Goal: Information Seeking & Learning: Learn about a topic

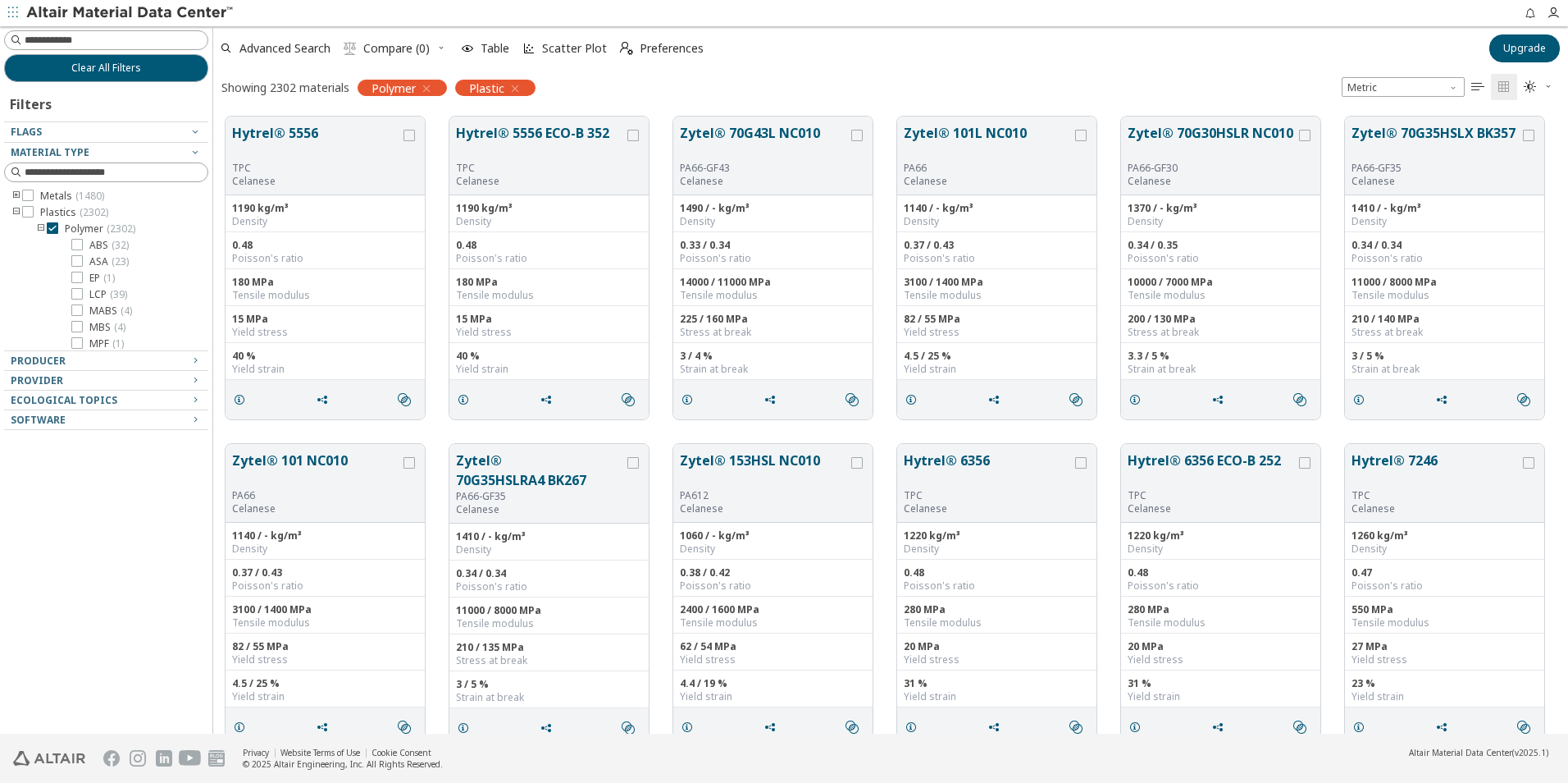
click at [433, 89] on icon "button" at bounding box center [427, 88] width 13 height 13
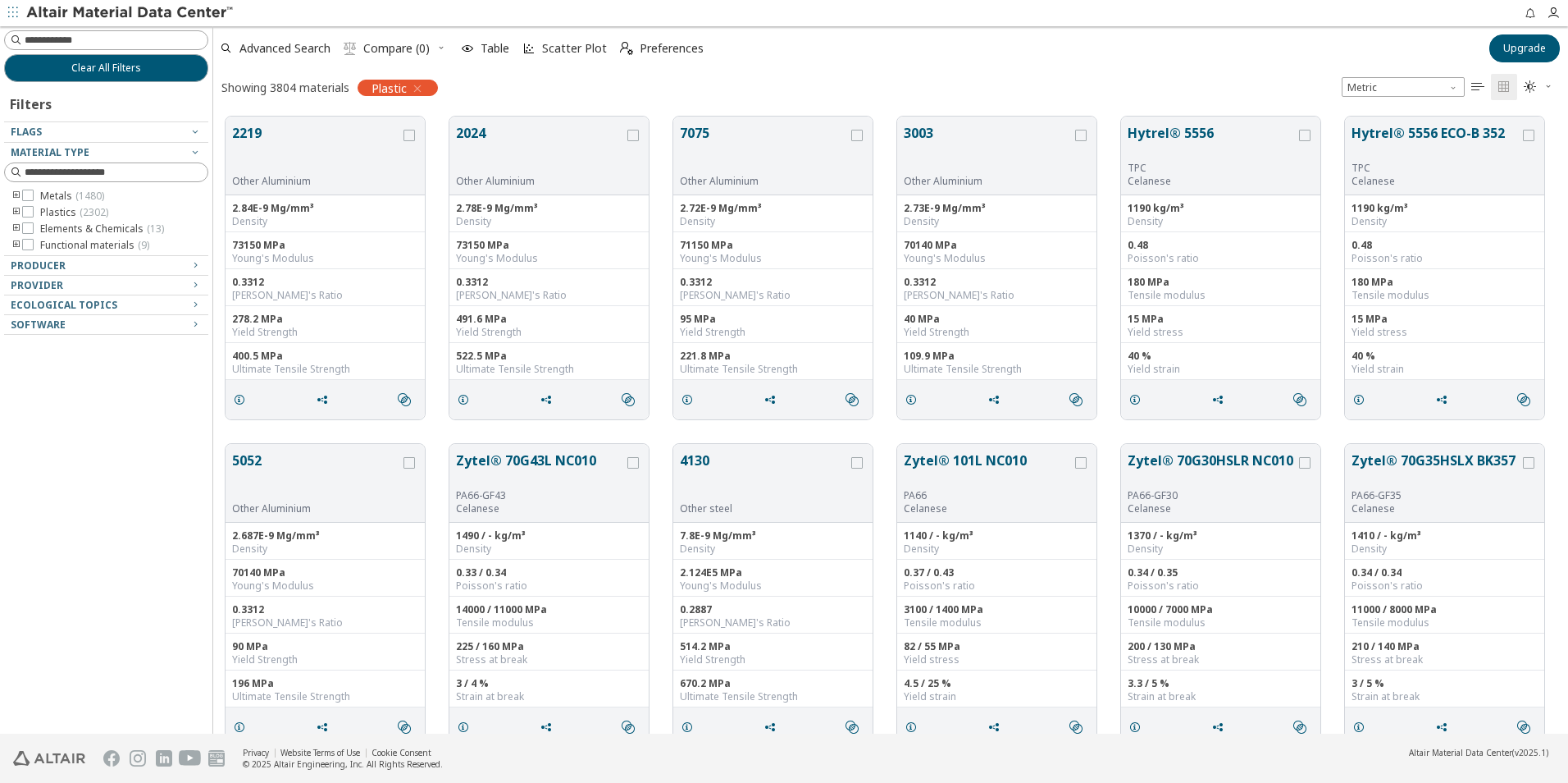
click at [416, 88] on icon "button" at bounding box center [417, 88] width 13 height 13
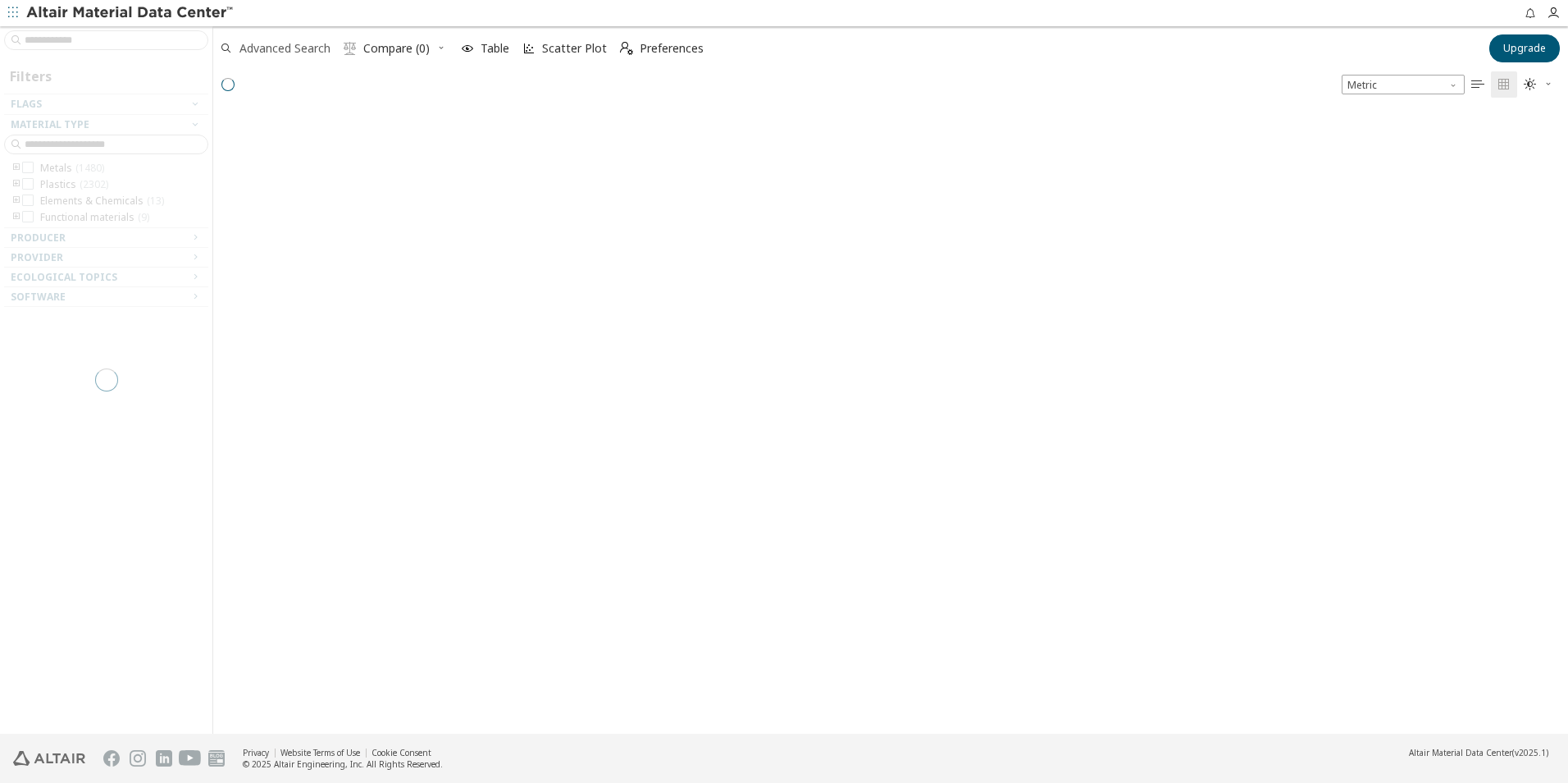
scroll to position [619, 1343]
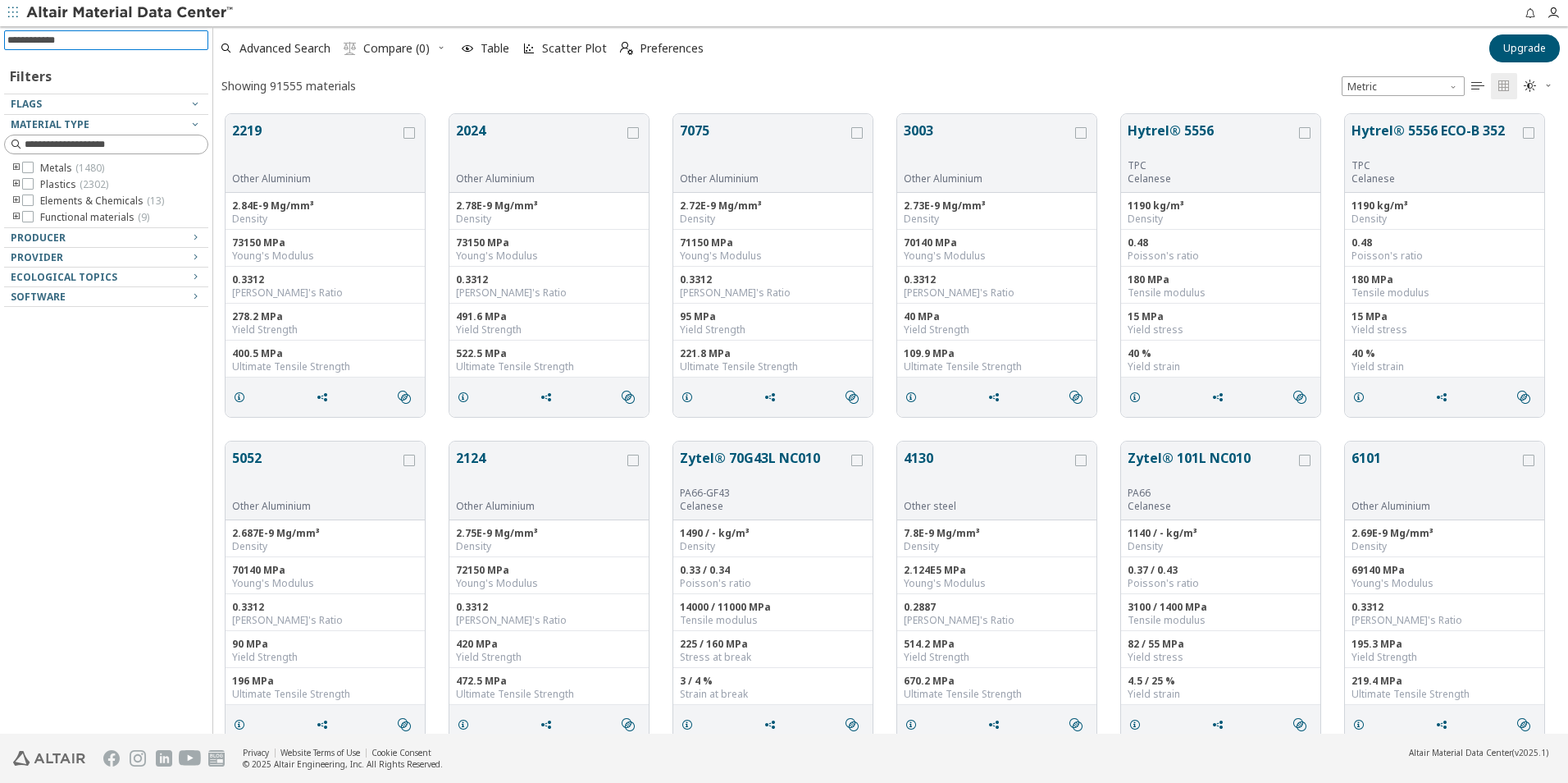
click at [150, 37] on input at bounding box center [107, 40] width 201 height 18
paste input "**********"
type input "**********"
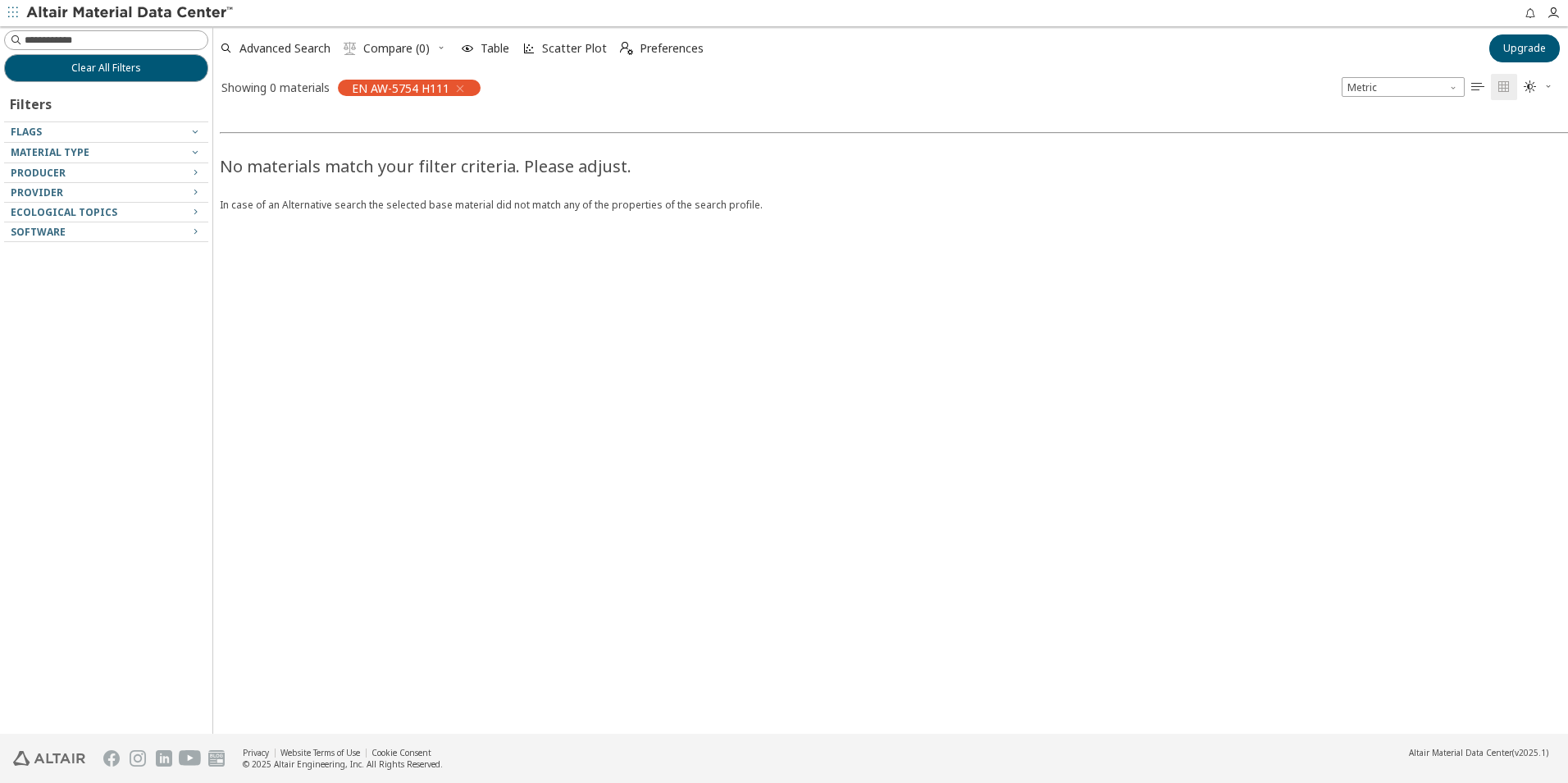
click at [459, 87] on icon "button" at bounding box center [460, 88] width 13 height 13
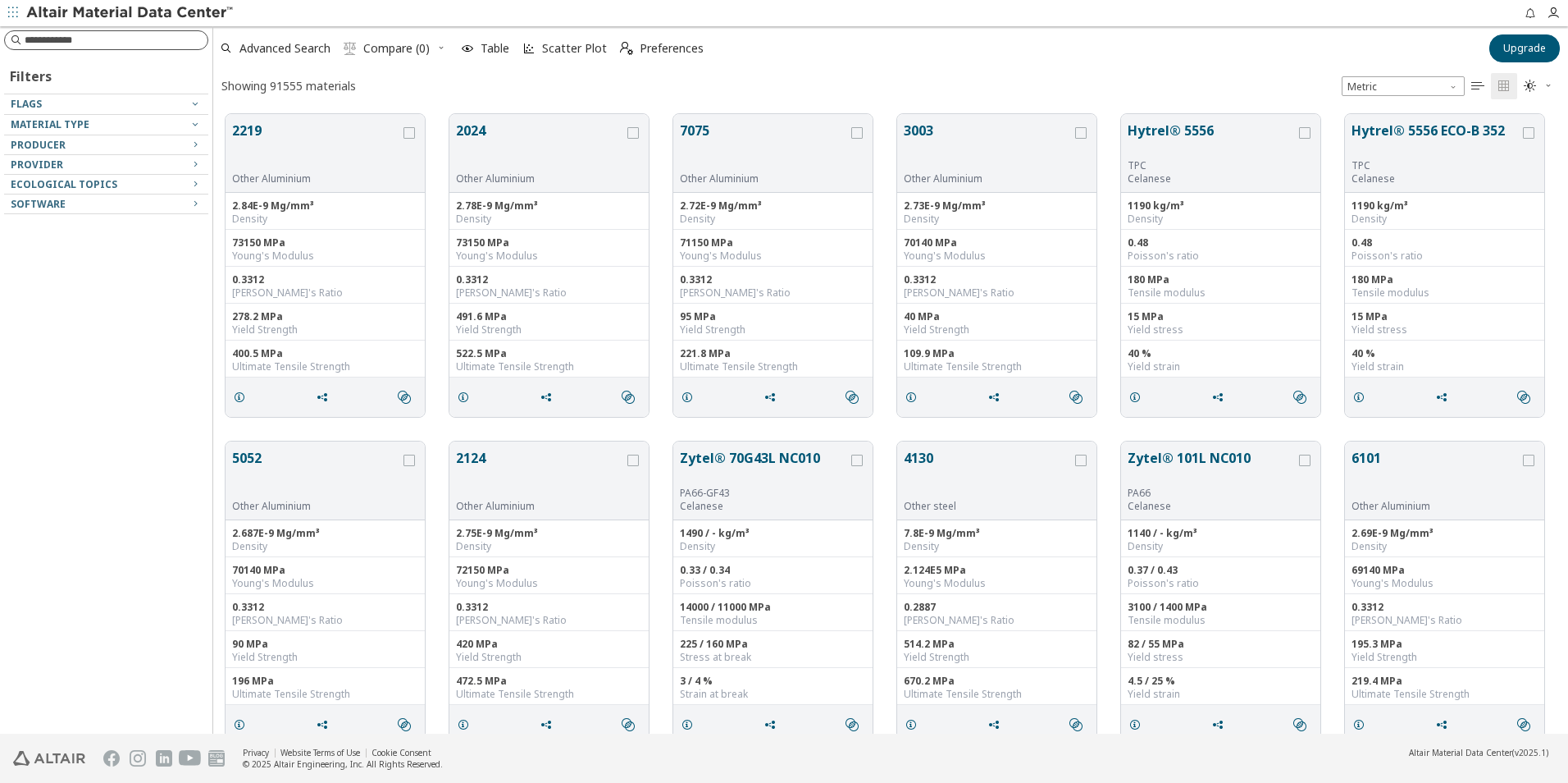
scroll to position [619, 1343]
click at [86, 40] on input at bounding box center [116, 40] width 183 height 16
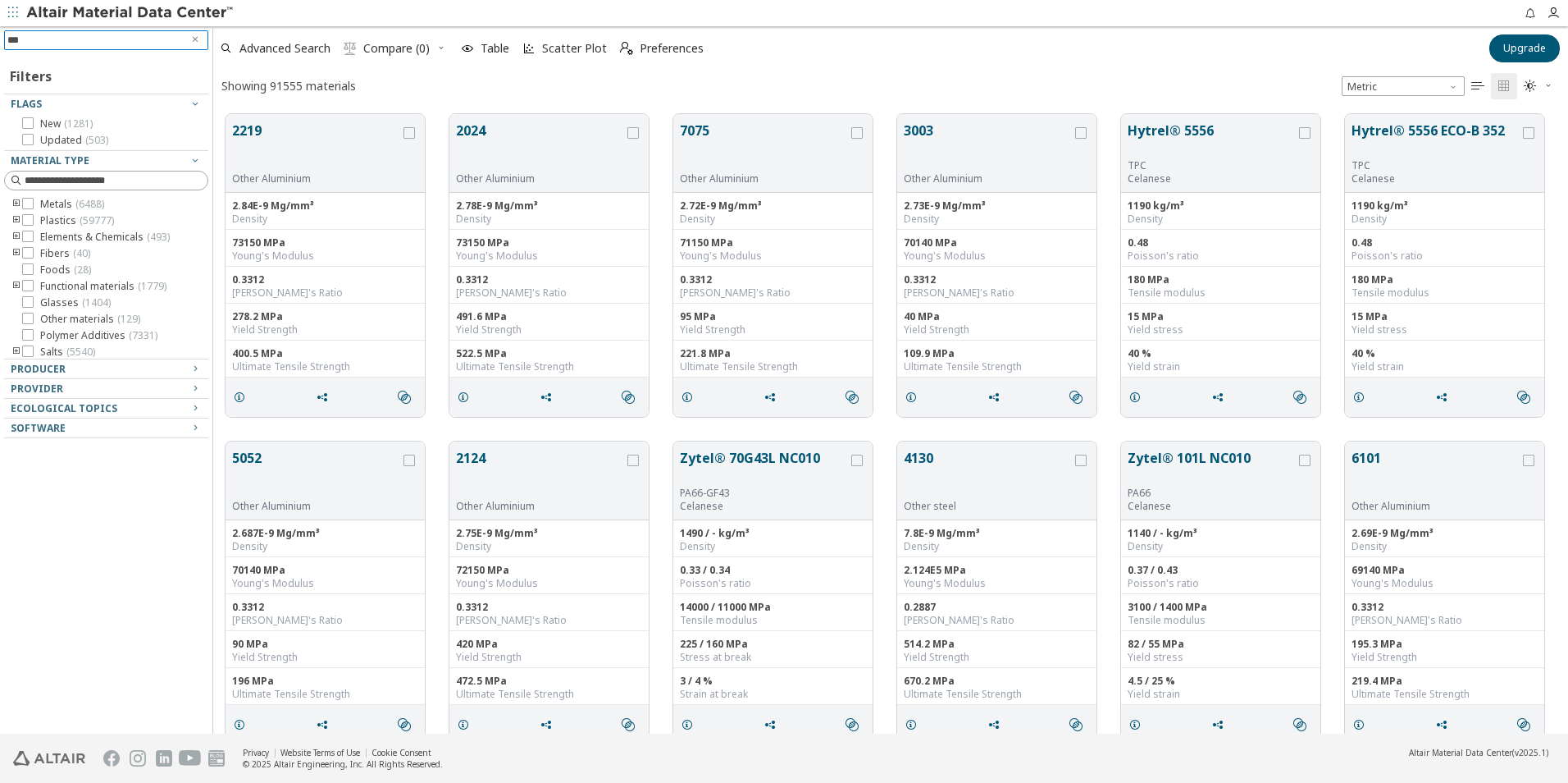
type input "****"
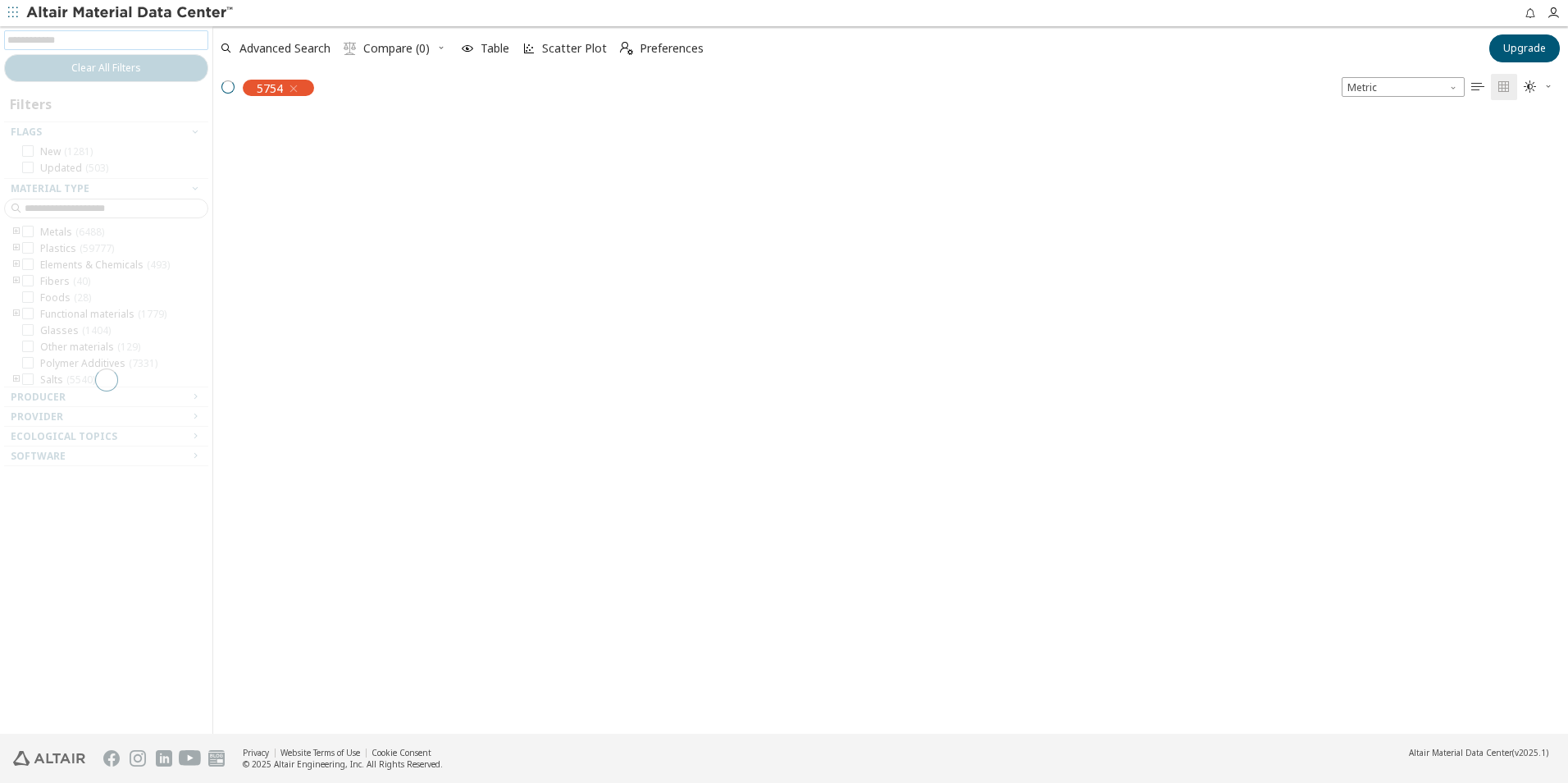
scroll to position [617, 1343]
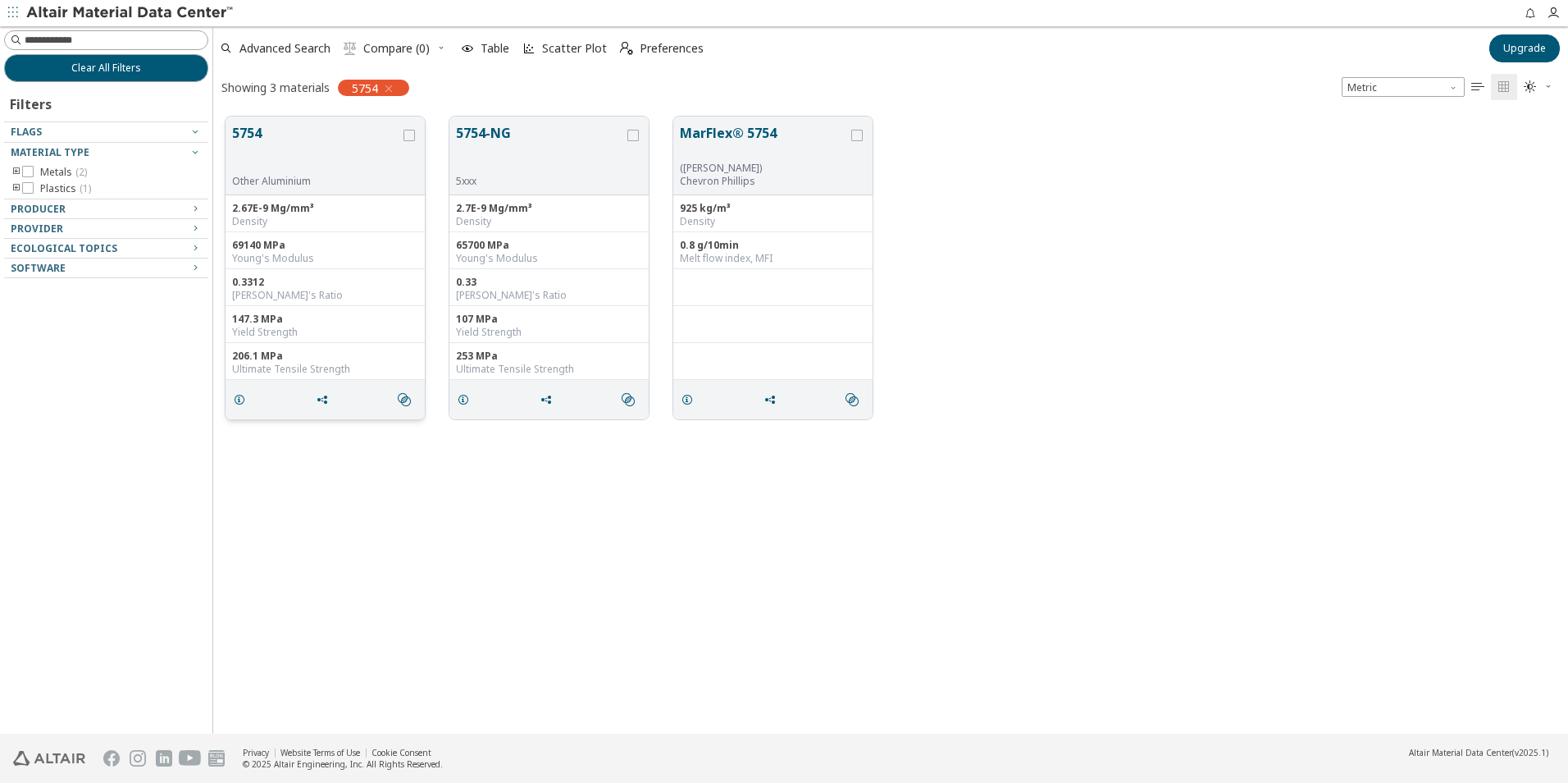
click at [331, 158] on button "5754" at bounding box center [316, 148] width 168 height 51
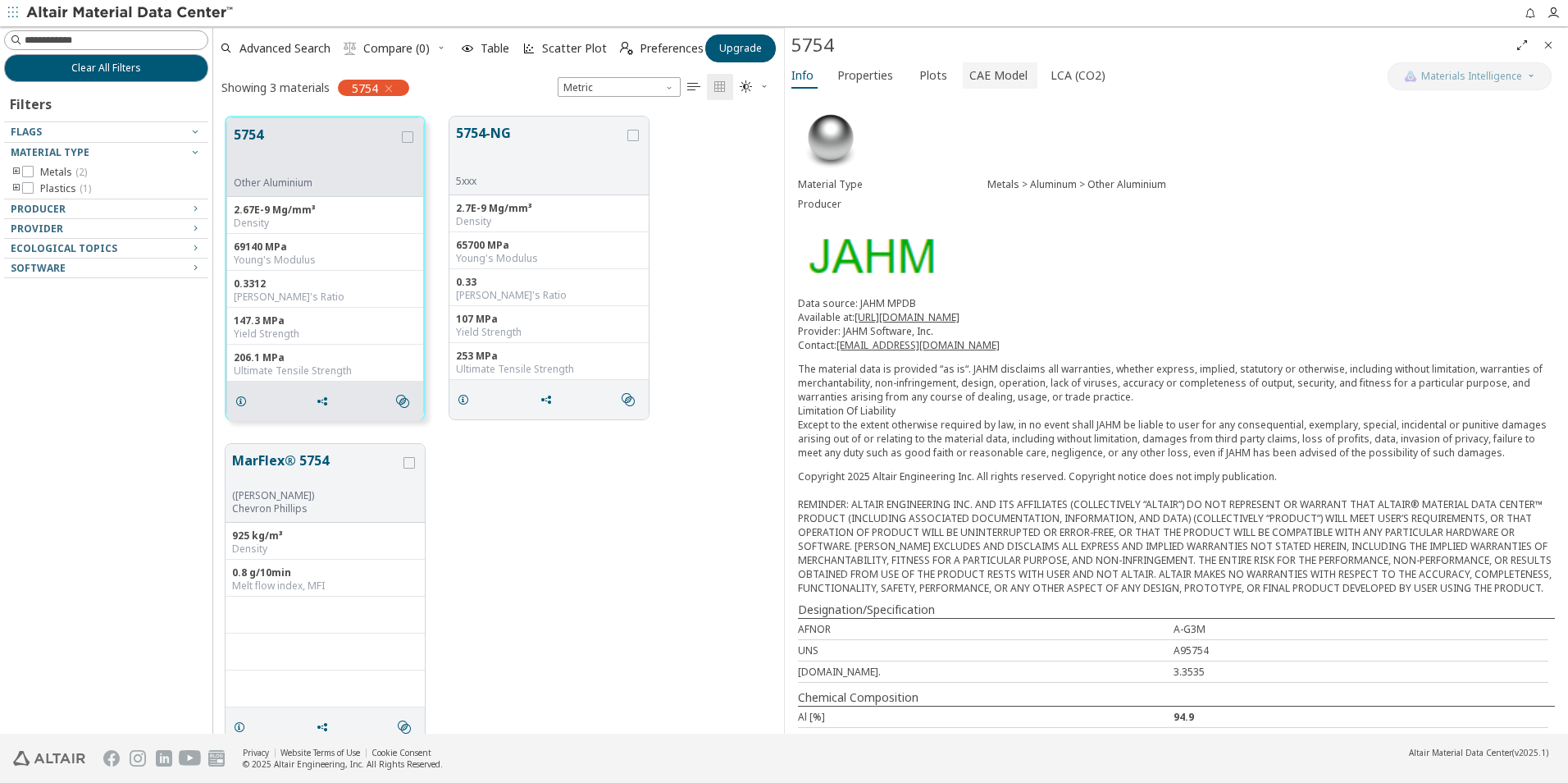
click at [1001, 81] on span "CAE Model" at bounding box center [998, 76] width 58 height 27
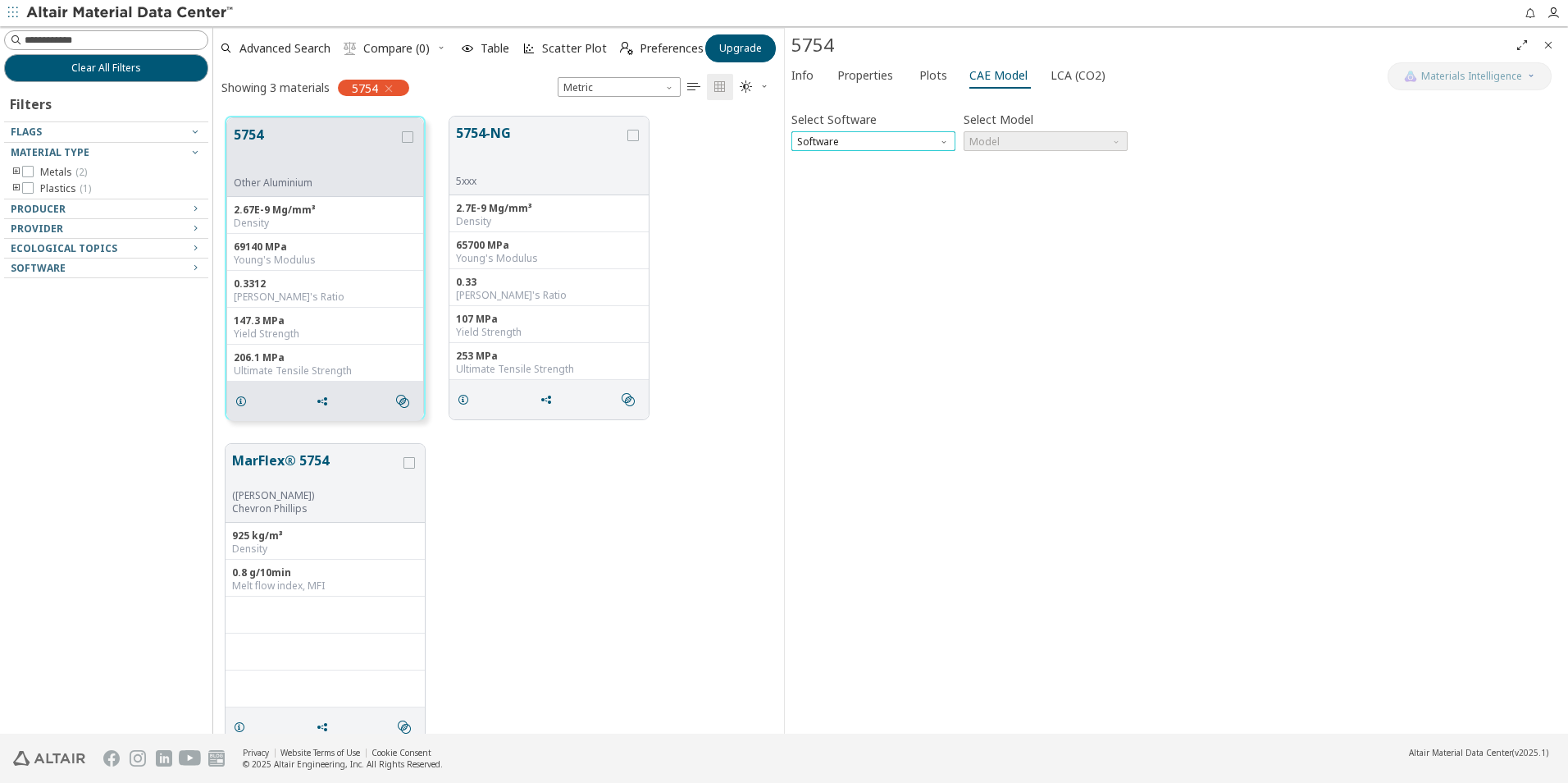
click at [874, 131] on span "Software" at bounding box center [873, 141] width 165 height 20
click at [855, 284] on span "Ansys" at bounding box center [873, 280] width 151 height 11
click at [1005, 143] on span "Model" at bounding box center [1046, 141] width 165 height 20
click at [1018, 181] on span "Plastic" at bounding box center [1045, 182] width 151 height 11
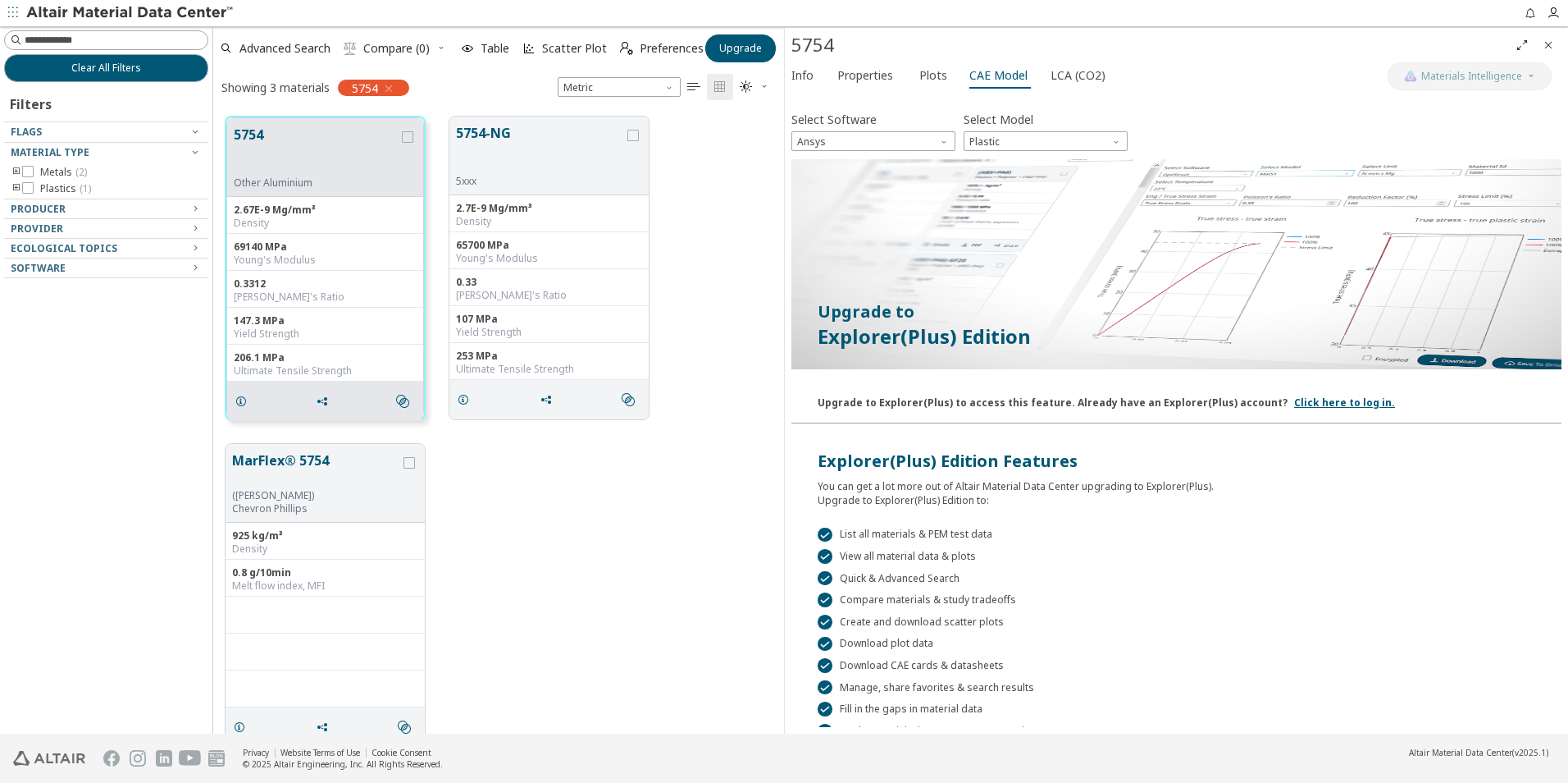
click at [1557, 41] on span "Close" at bounding box center [1548, 46] width 20 height 27
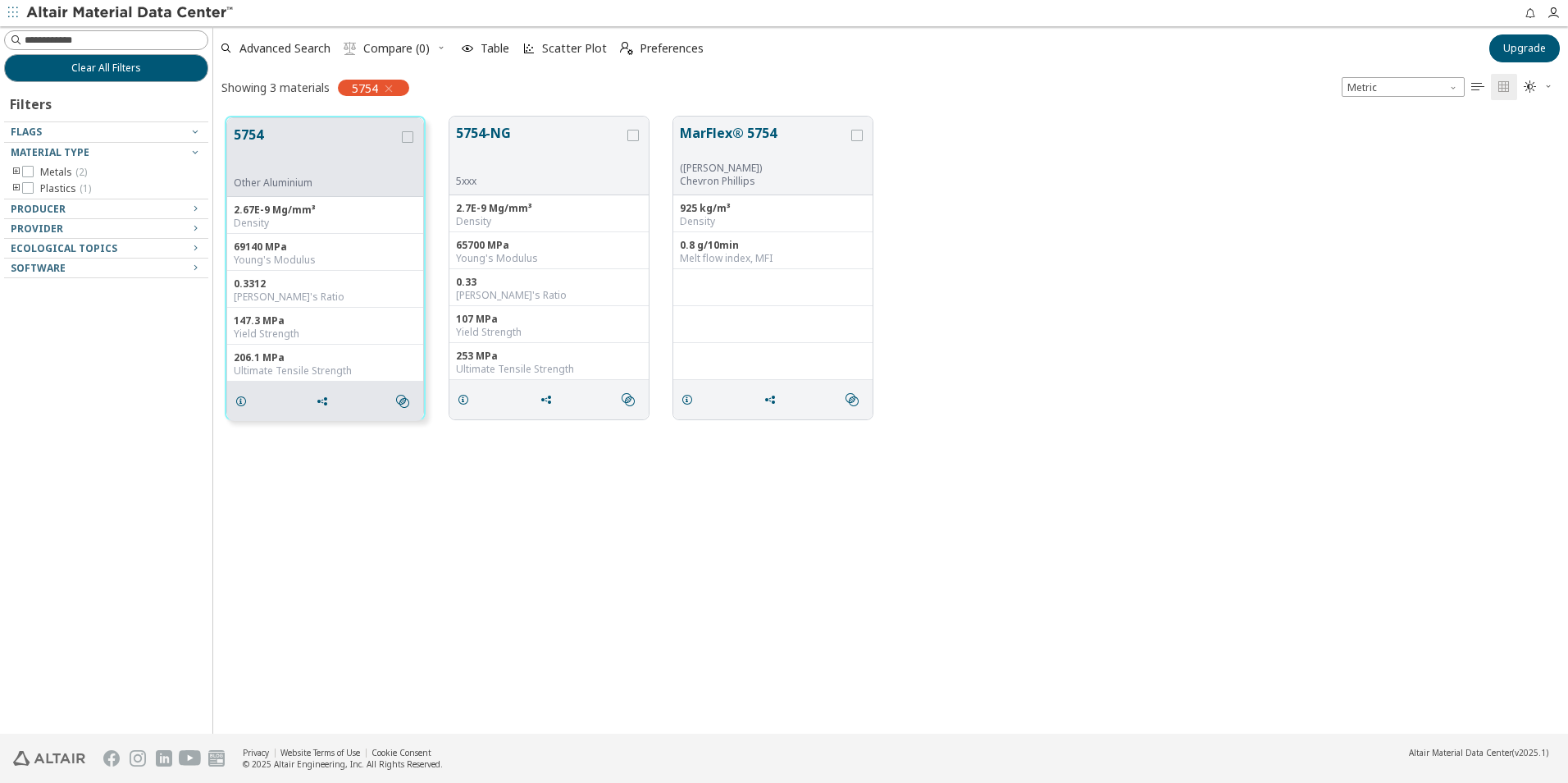
scroll to position [617, 1343]
click at [389, 86] on icon "button" at bounding box center [389, 88] width 13 height 13
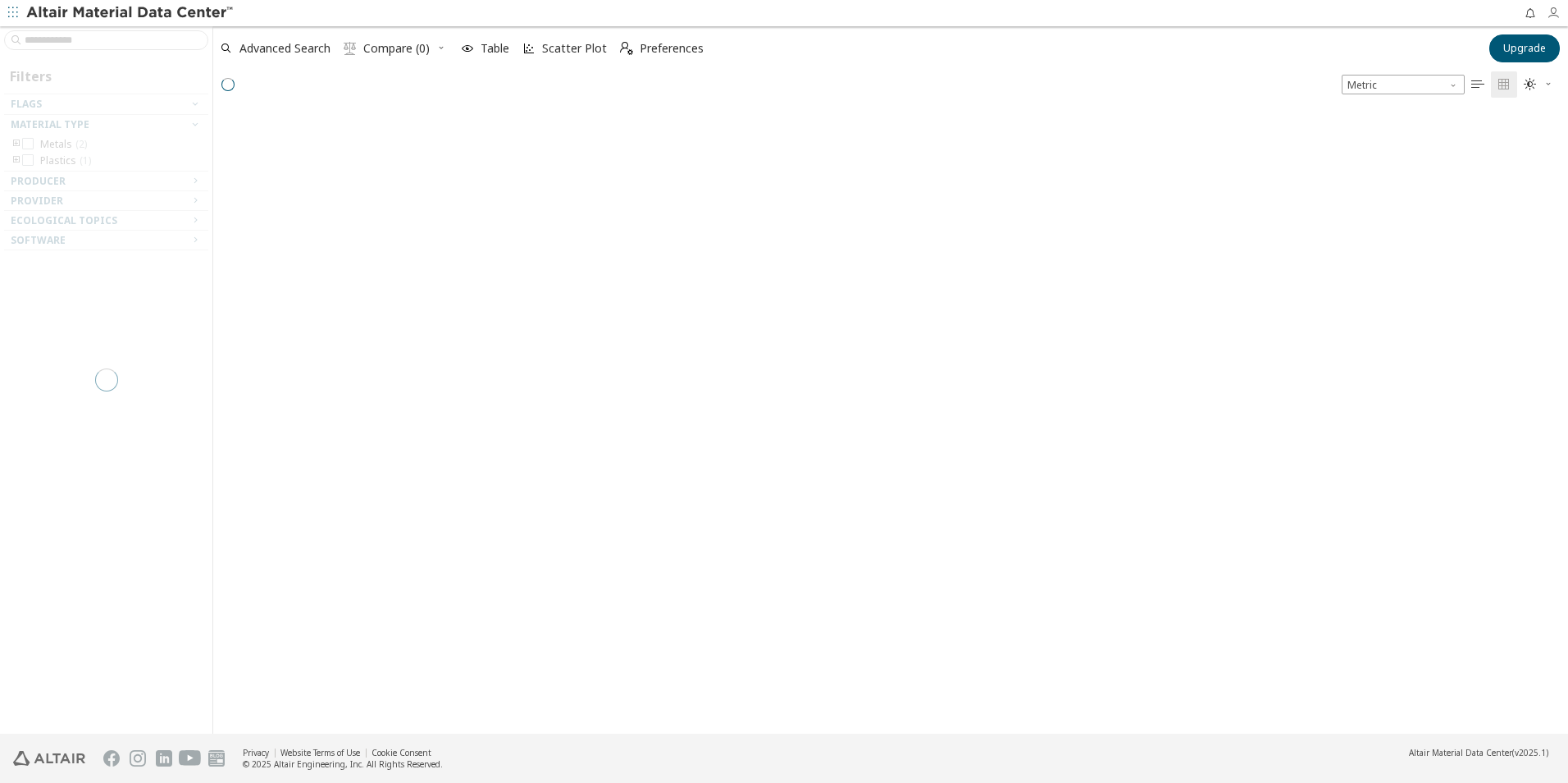
click at [1554, 18] on icon "button" at bounding box center [1554, 13] width 13 height 13
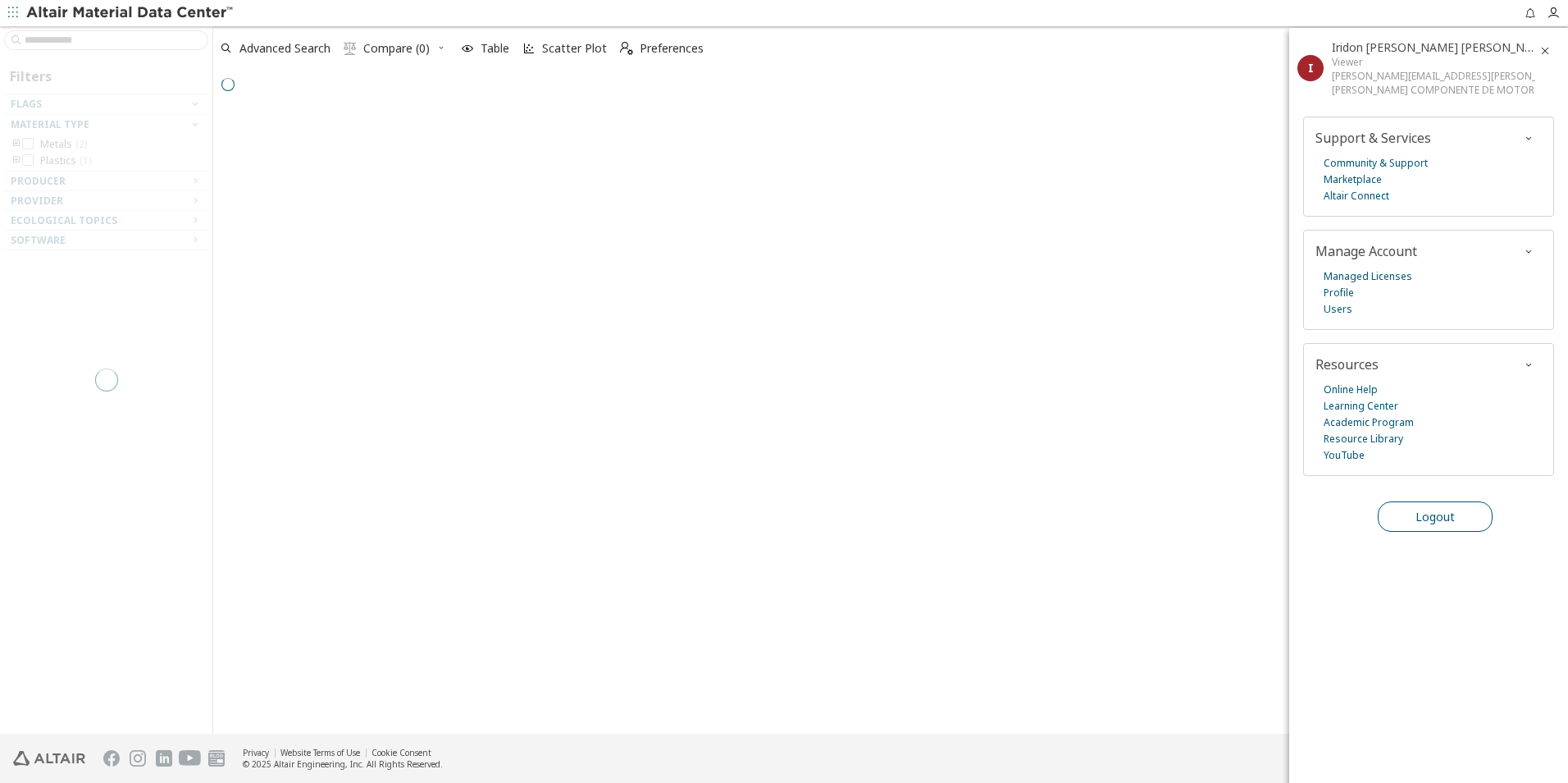
click at [1431, 519] on span "Logout" at bounding box center [1435, 517] width 39 height 15
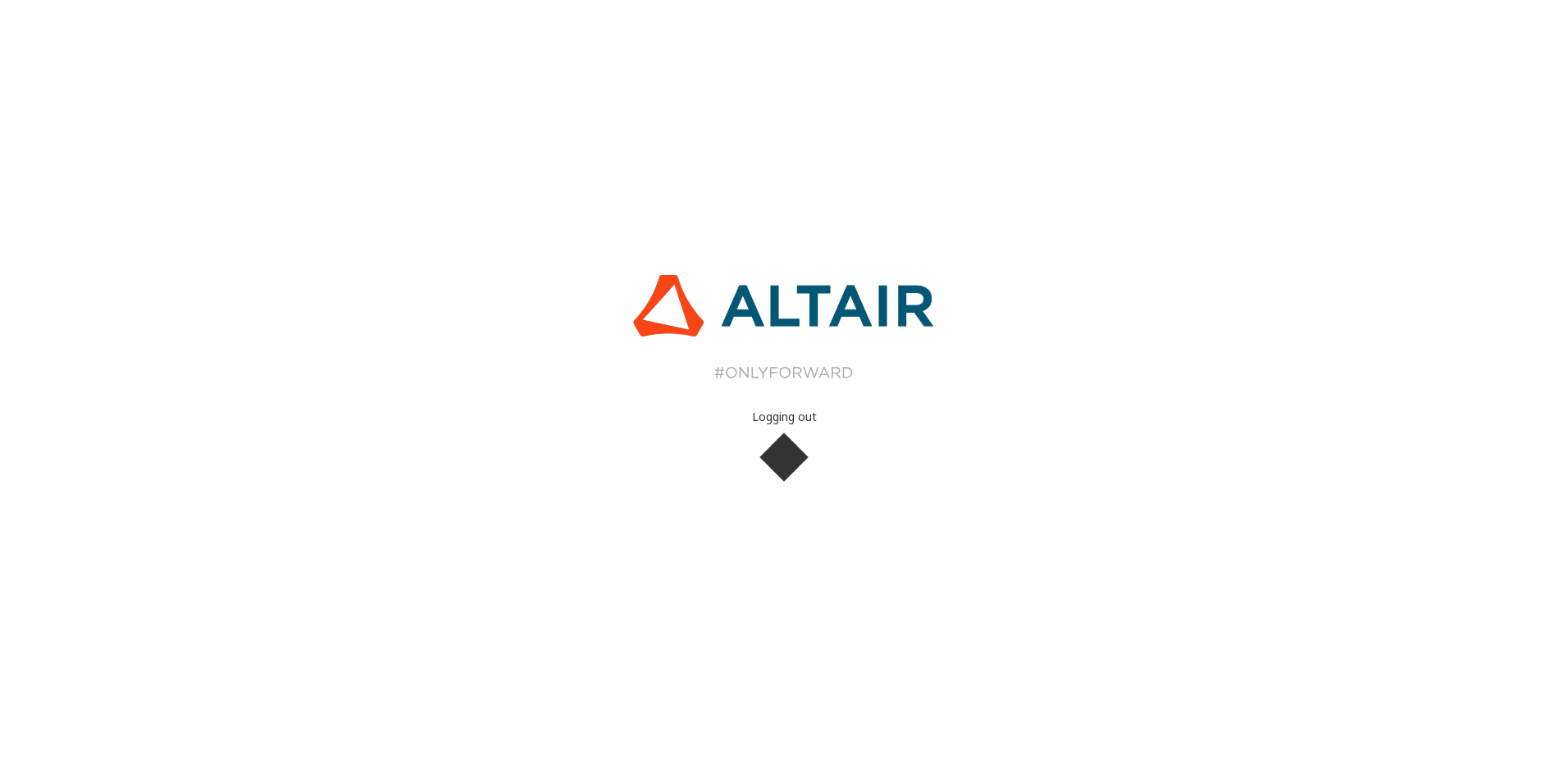
scroll to position [619, 1343]
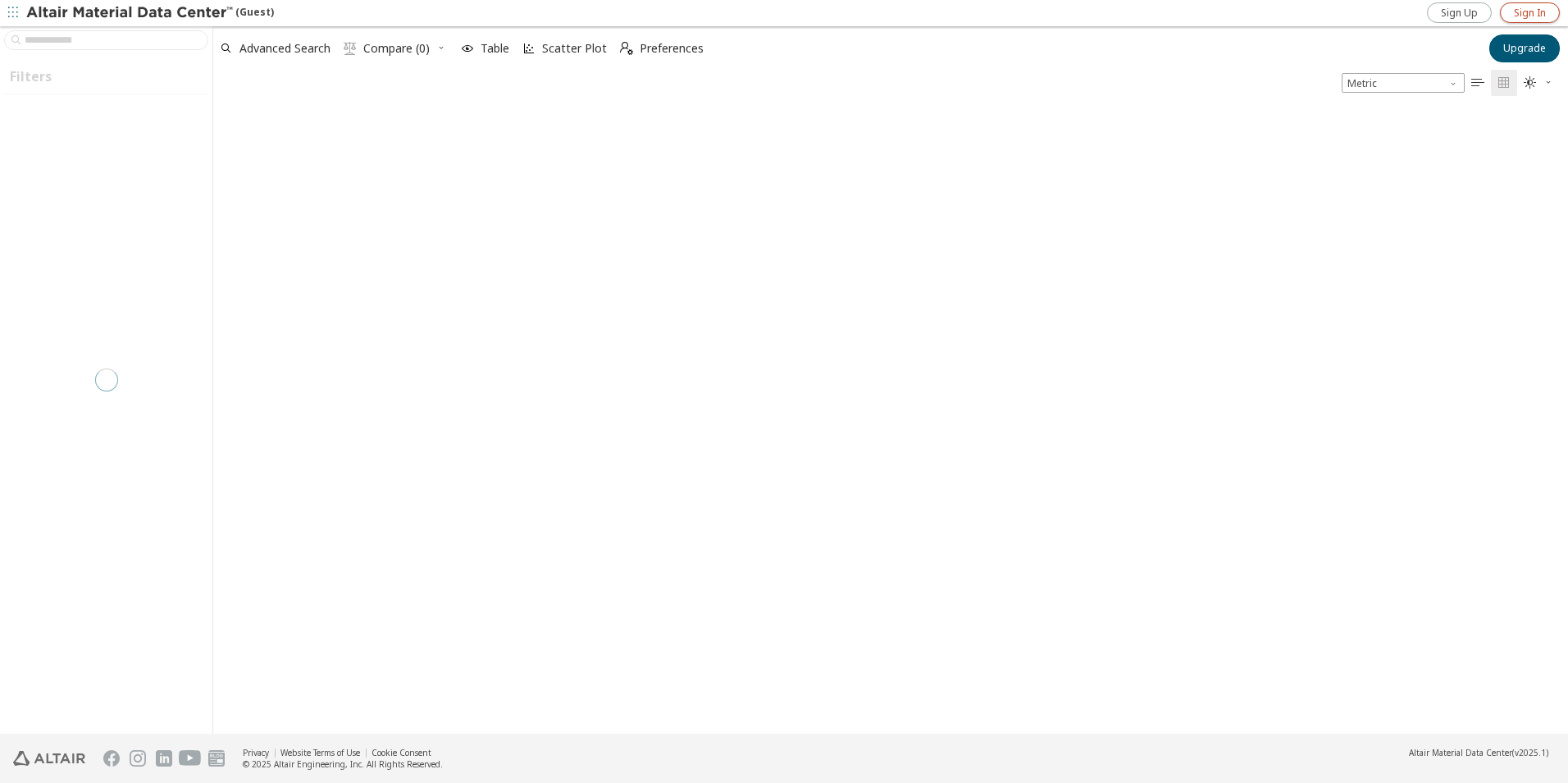
click at [1516, 14] on span "Sign In" at bounding box center [1530, 13] width 32 height 13
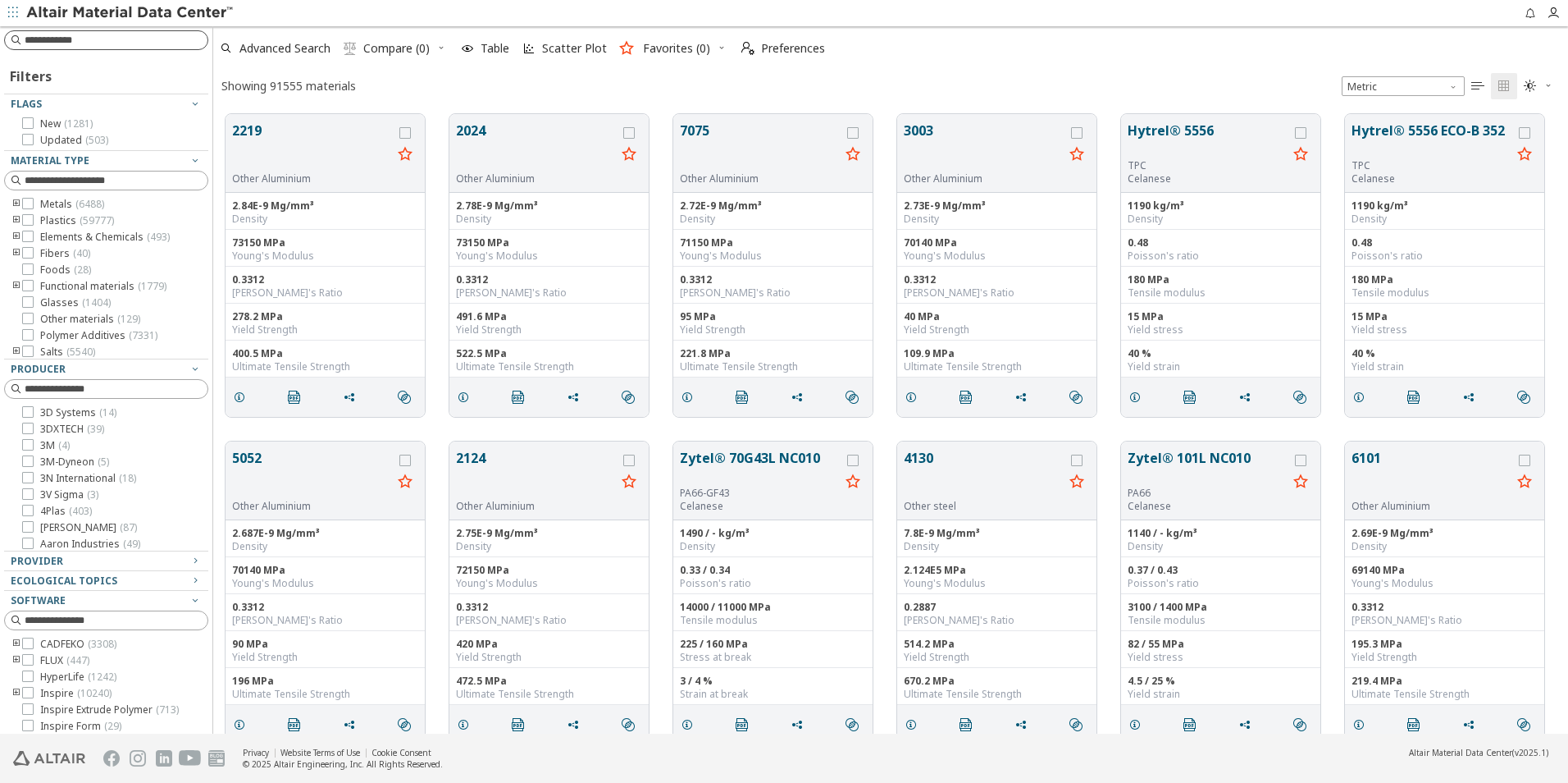
scroll to position [619, 1343]
click at [115, 31] on div at bounding box center [106, 40] width 204 height 20
click at [116, 40] on input at bounding box center [116, 40] width 183 height 16
type input "****"
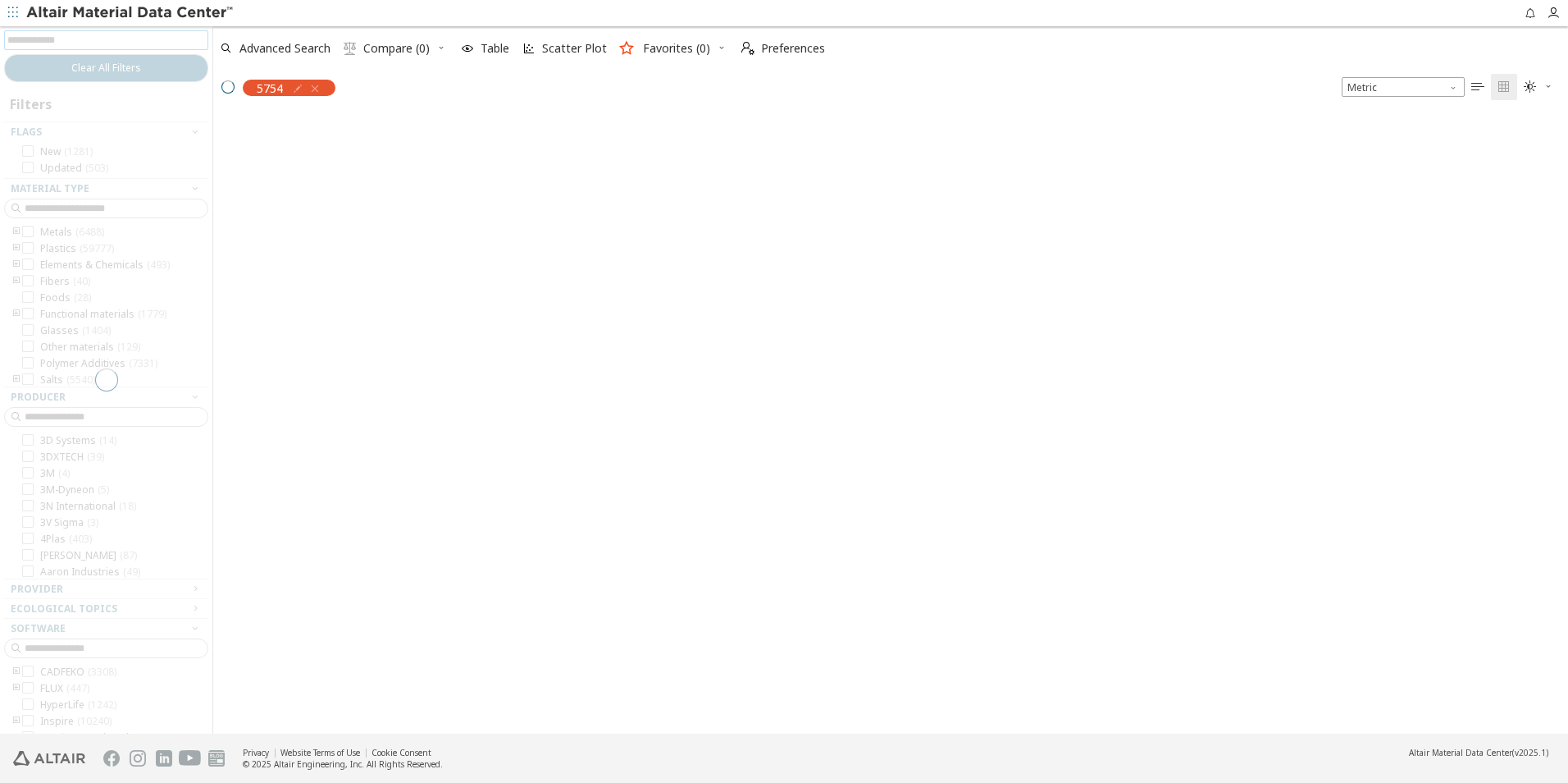
scroll to position [617, 1343]
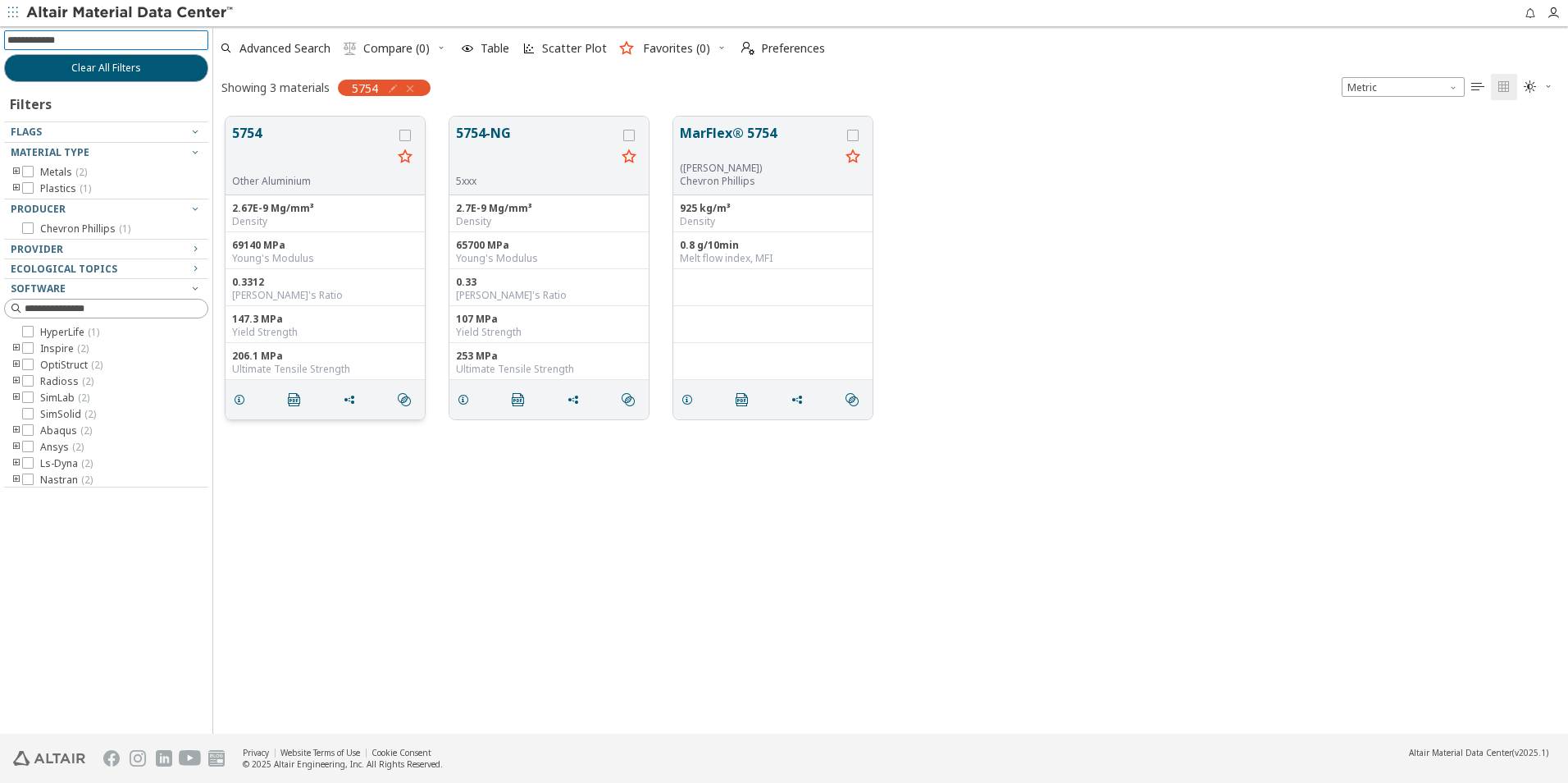
click at [260, 138] on button "5754" at bounding box center [312, 148] width 160 height 51
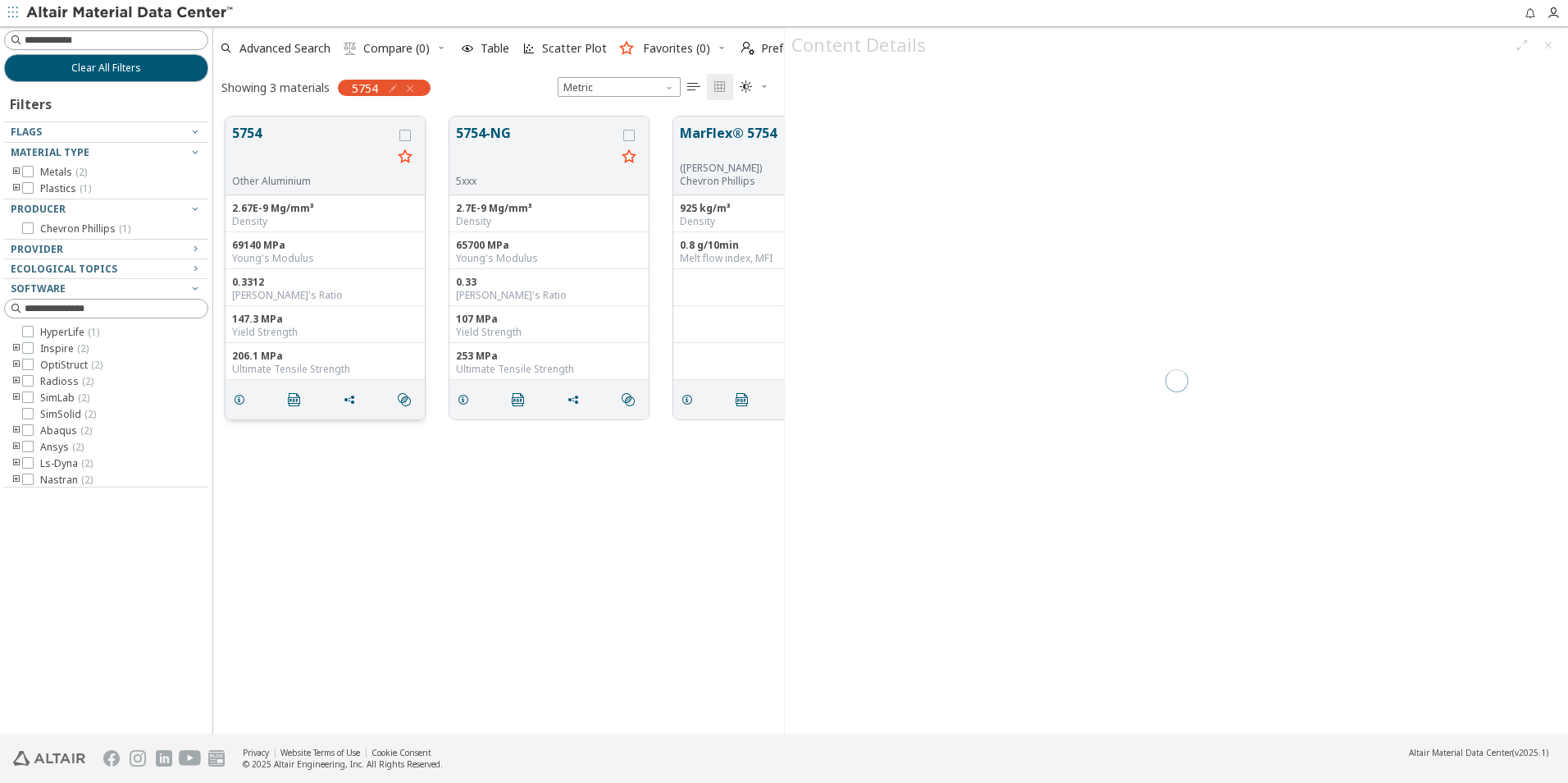
scroll to position [617, 558]
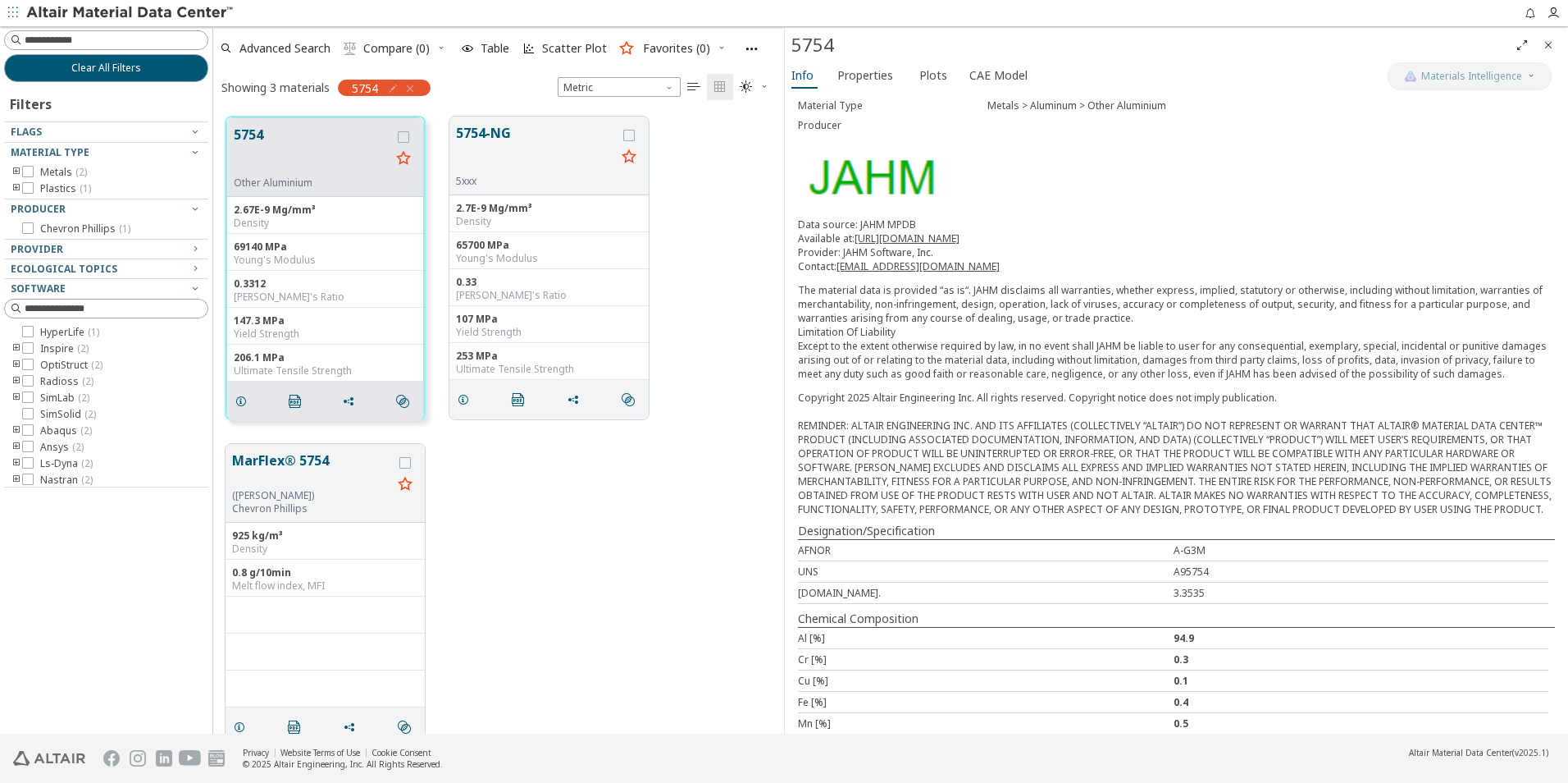
scroll to position [149, 0]
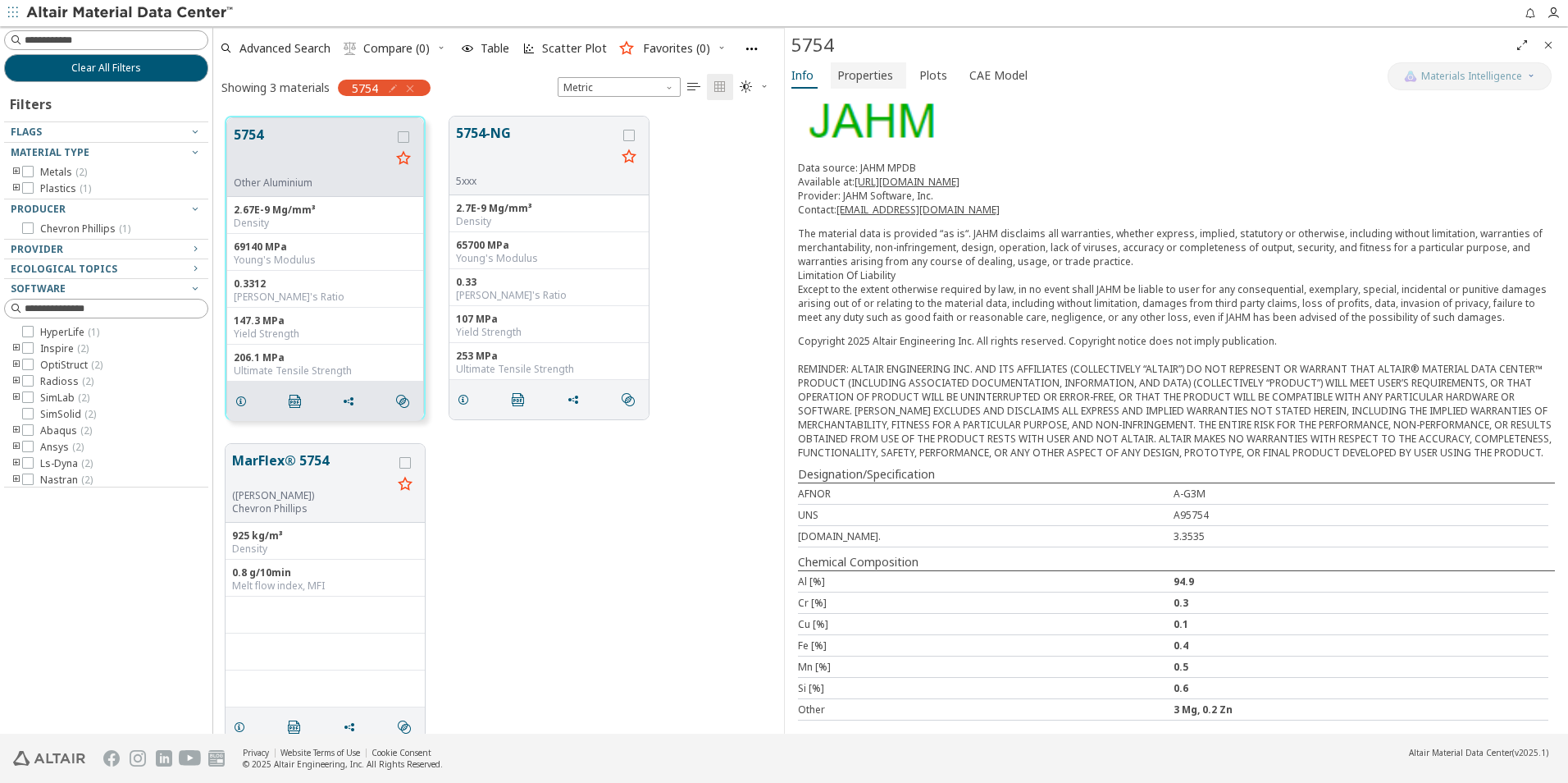
click at [839, 68] on span "Properties" at bounding box center [865, 76] width 56 height 27
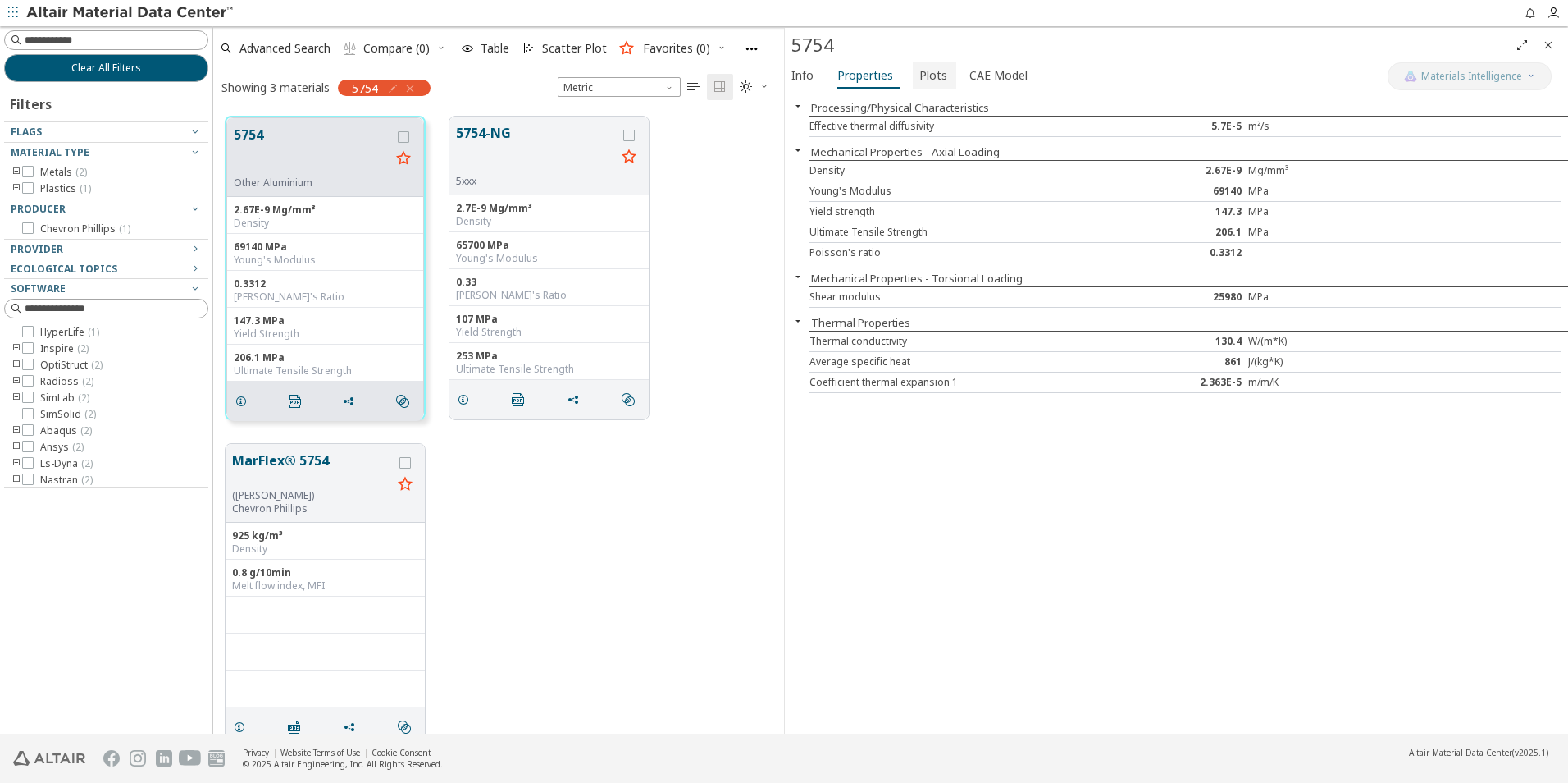
click at [945, 77] on button "Plots" at bounding box center [935, 76] width 44 height 27
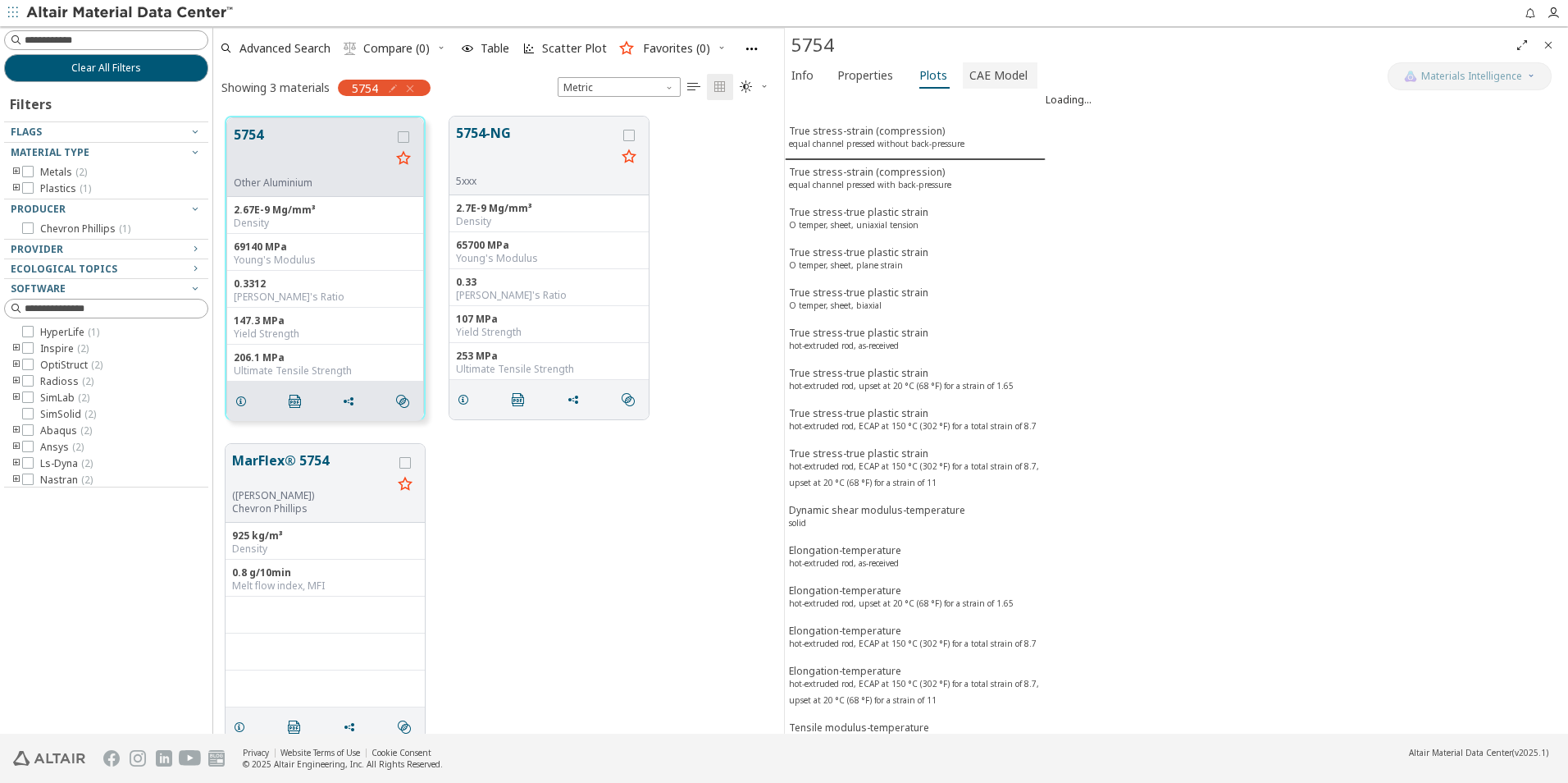
click at [985, 77] on span "CAE Model" at bounding box center [998, 76] width 58 height 27
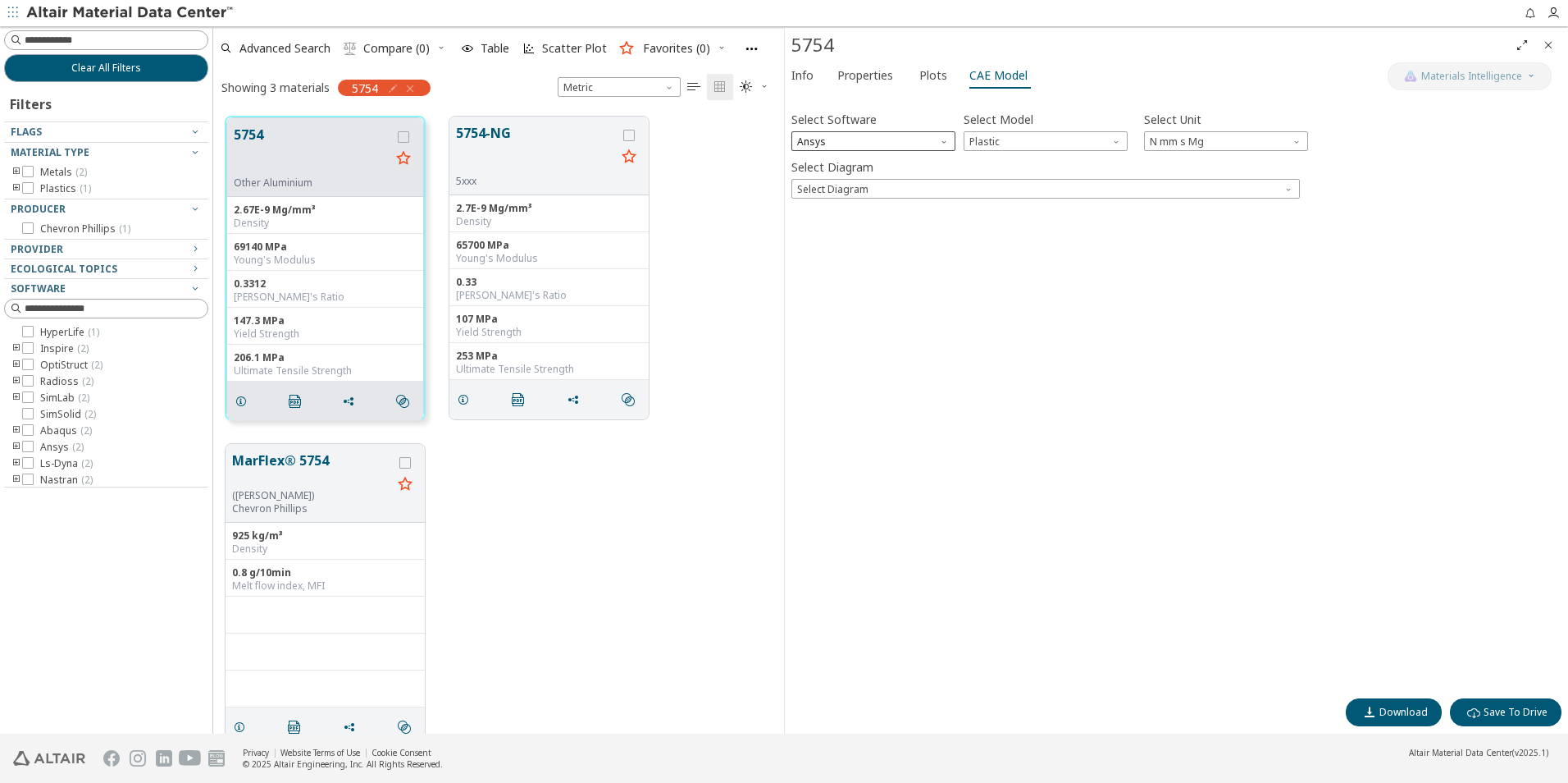
click at [875, 143] on span "Ansys" at bounding box center [873, 141] width 165 height 20
click at [1169, 277] on div "Select Software Ansys Select Model Plastic Select Unit N mm s Mg Select Diagram…" at bounding box center [1176, 394] width 770 height 591
click at [1018, 189] on span "Select Diagram" at bounding box center [1045, 188] width 509 height 20
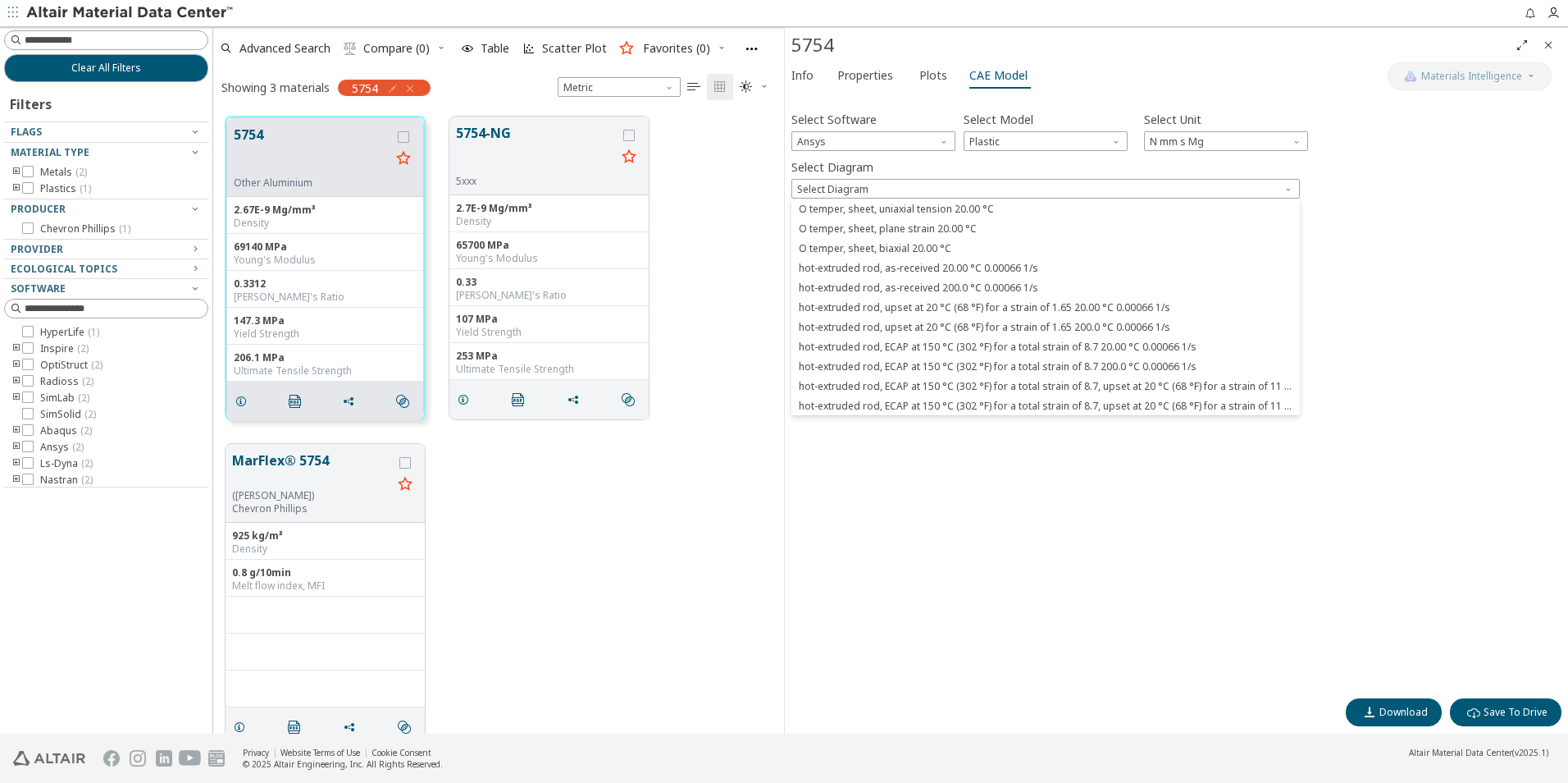
click at [1074, 460] on div "Select Software Ansys Select Model Plastic Select Unit N mm s Mg Select Diagram…" at bounding box center [1176, 394] width 770 height 591
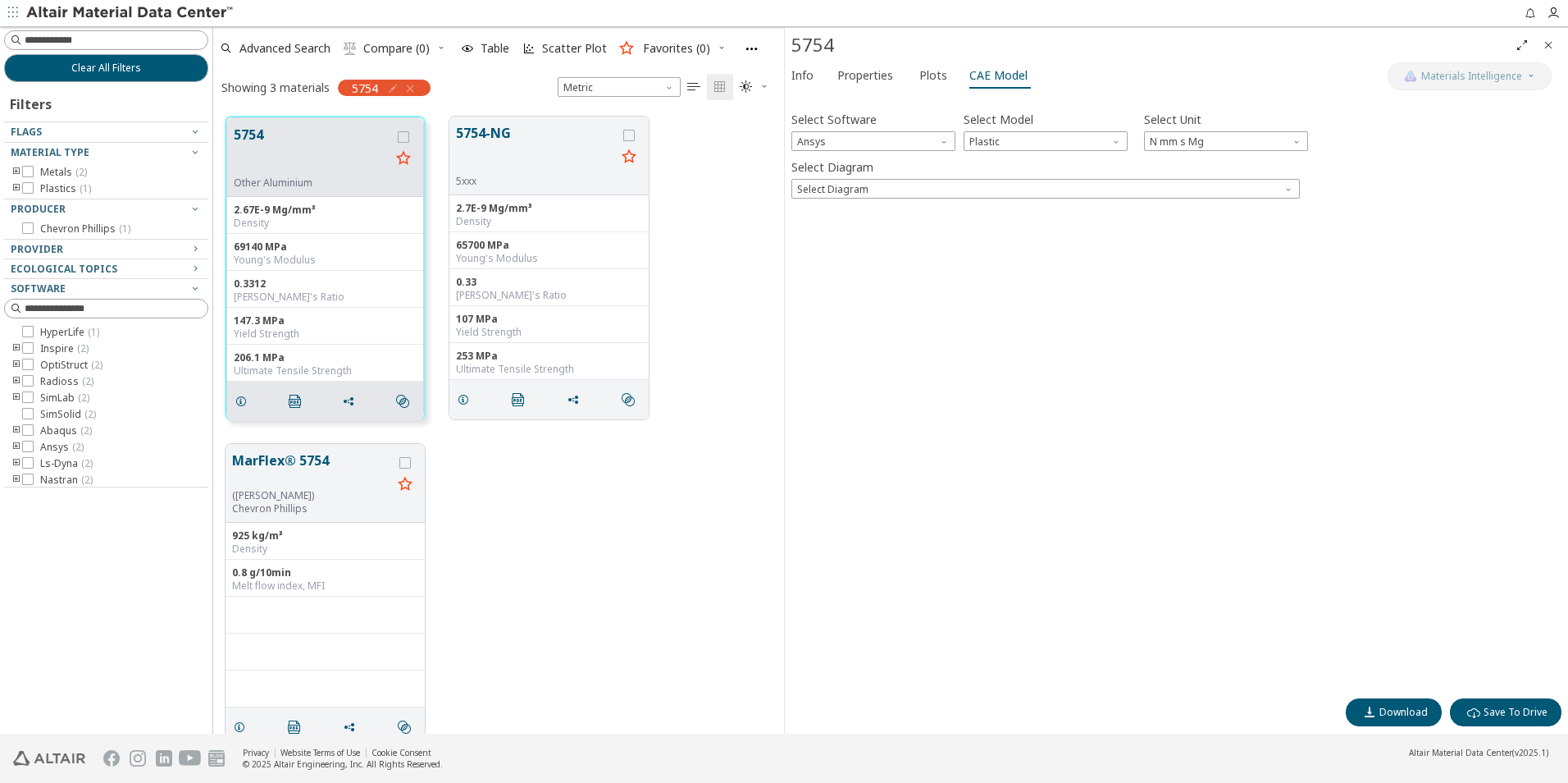
click at [481, 78] on div "Showing 3 materials 5754 Metric   " at bounding box center [498, 87] width 571 height 34
drag, startPoint x: 1549, startPoint y: 41, endPoint x: 1422, endPoint y: 25, distance: 128.0
click at [1548, 41] on icon "Close" at bounding box center [1549, 46] width 13 height 13
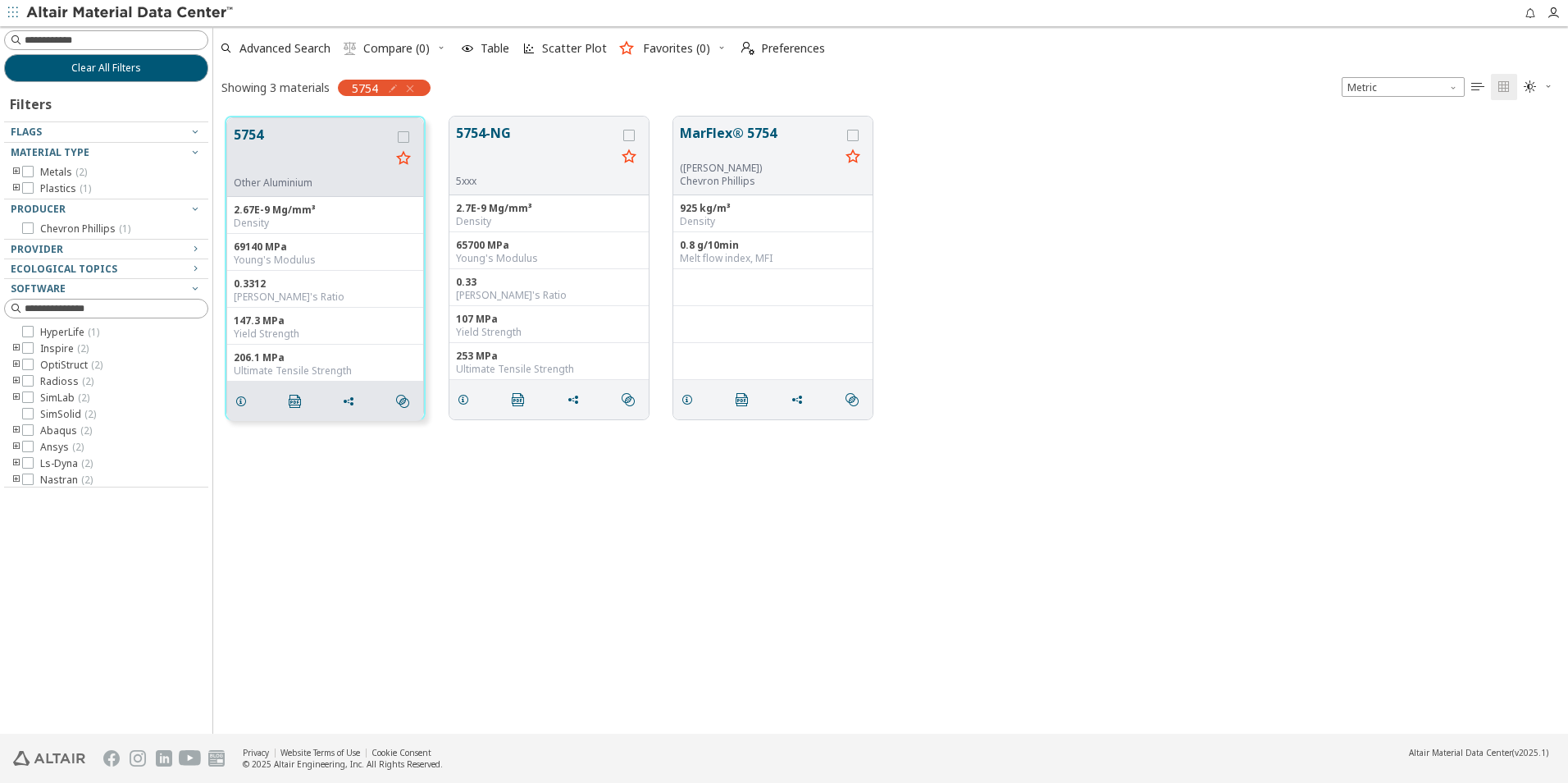
click at [416, 90] on icon "button" at bounding box center [410, 88] width 13 height 13
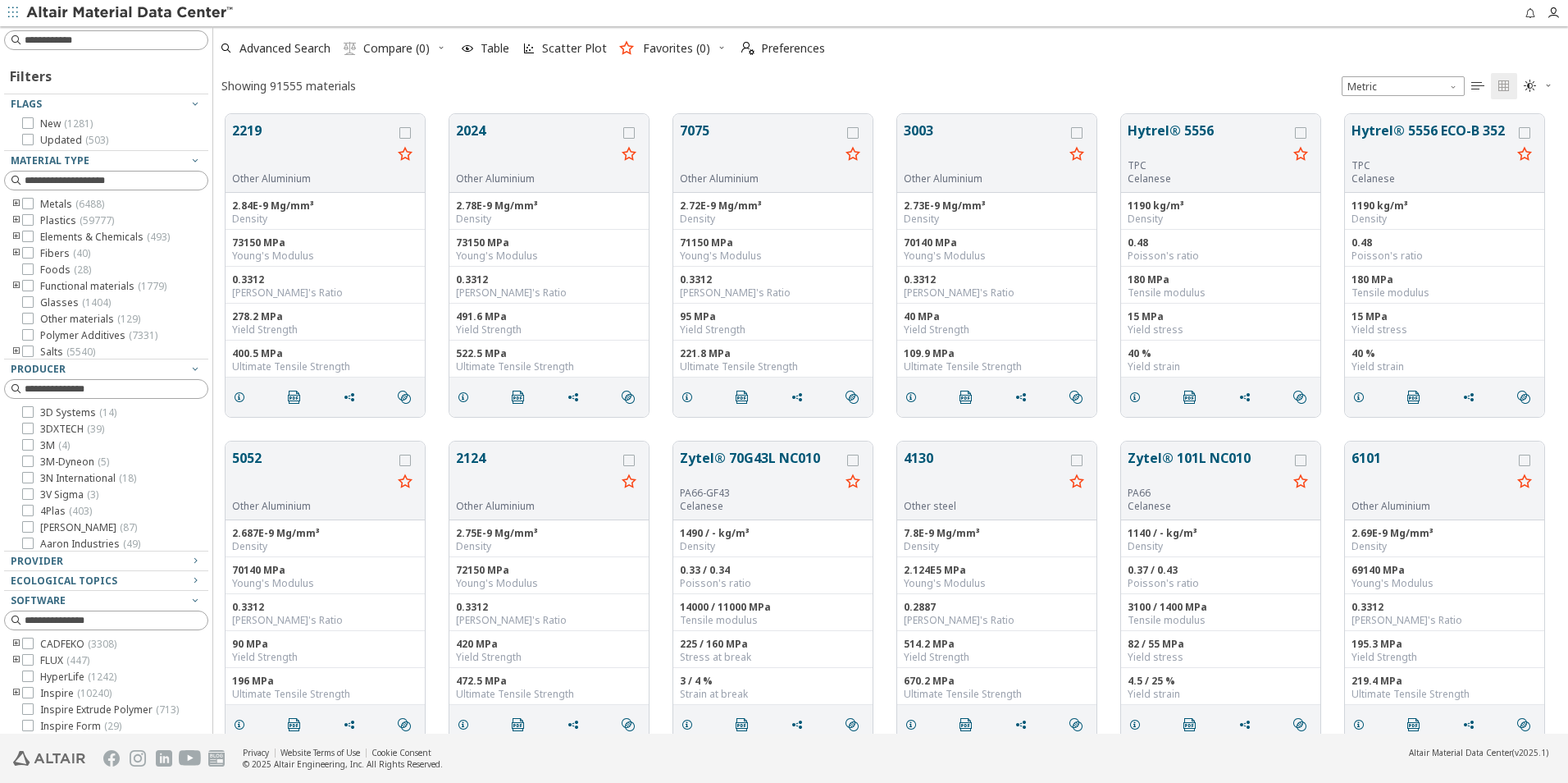
scroll to position [619, 1343]
click at [114, 37] on input at bounding box center [116, 40] width 183 height 16
paste input "*****"
type input "*****"
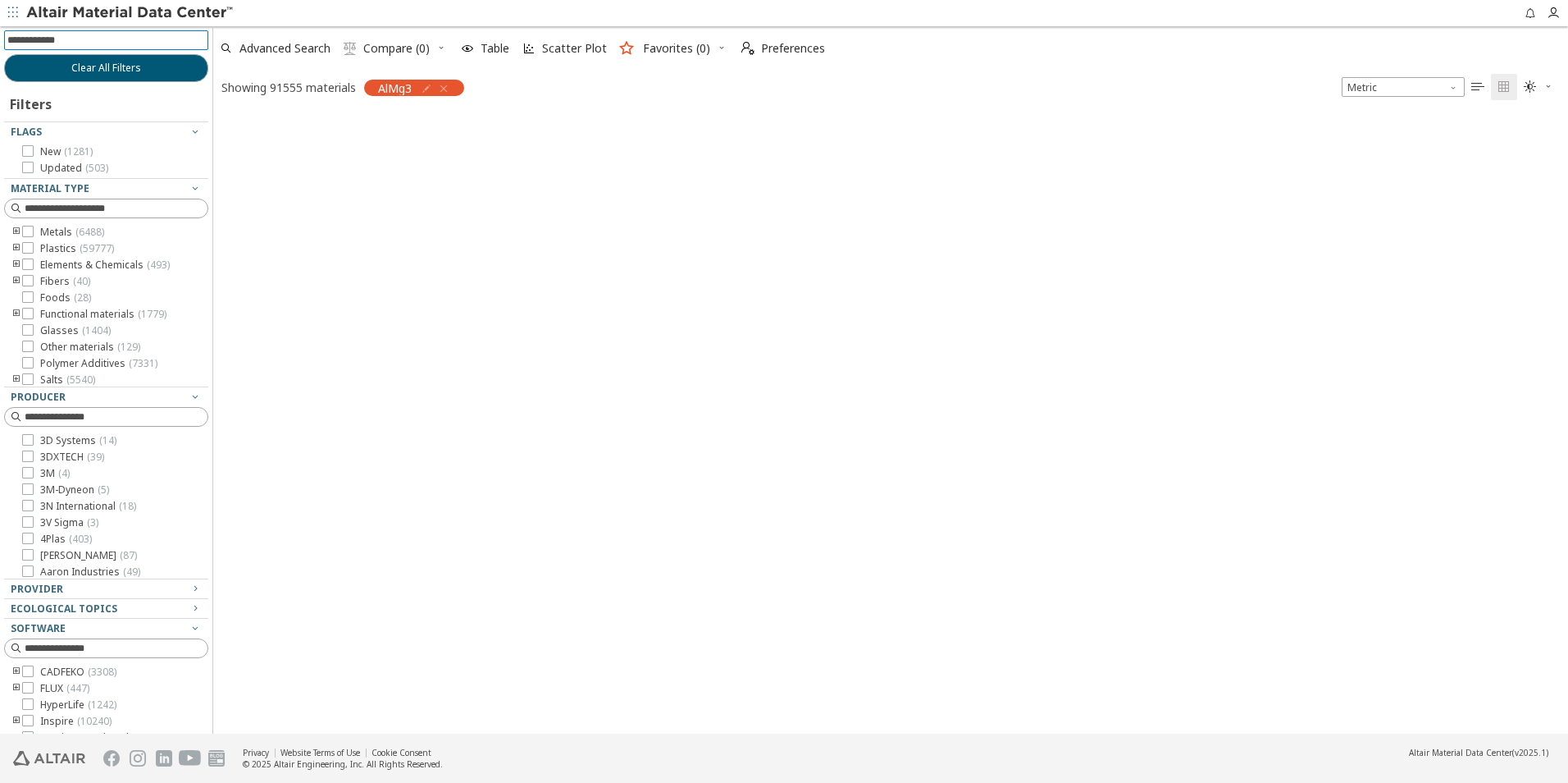
scroll to position [617, 1343]
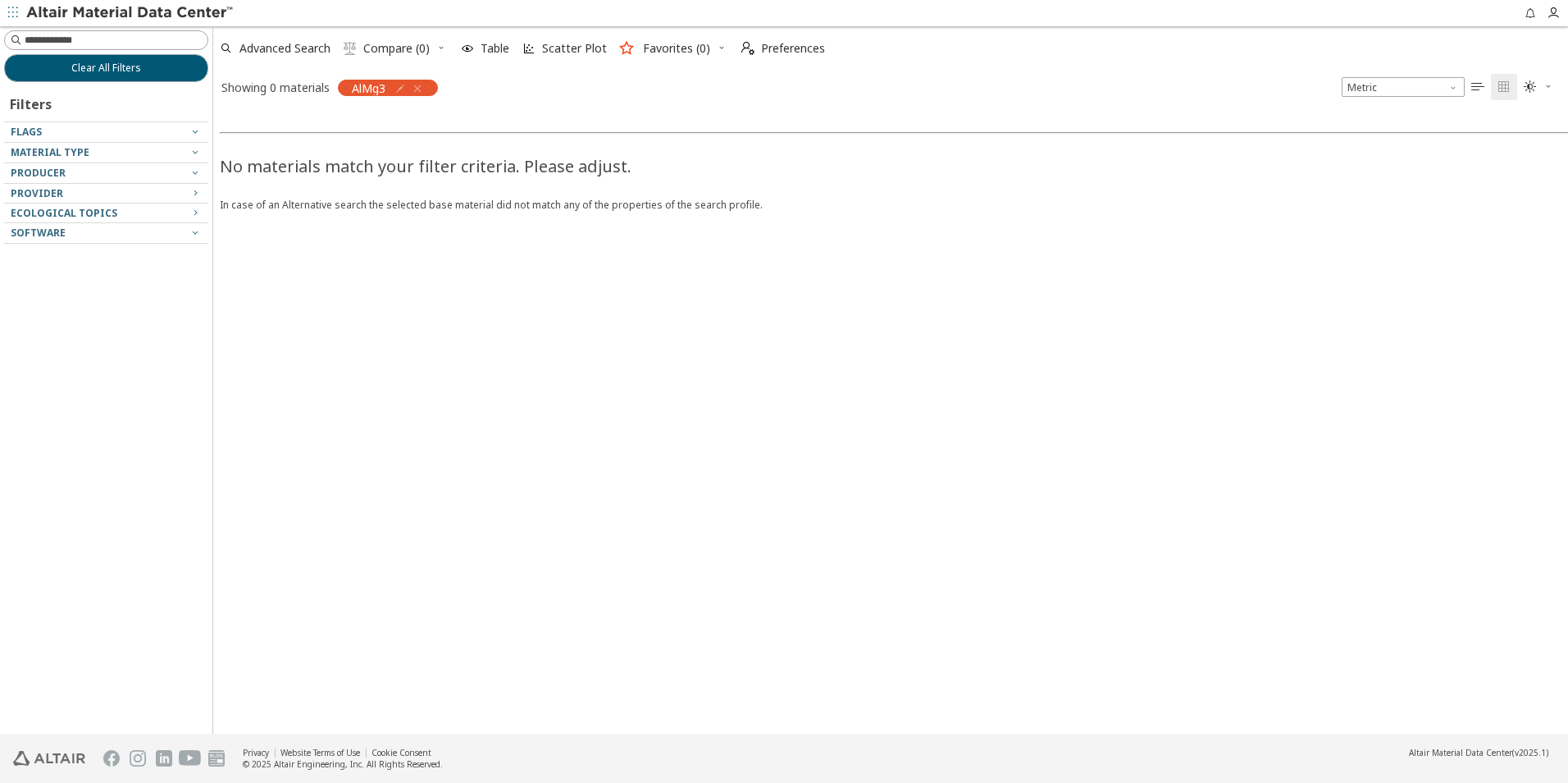
click at [421, 88] on icon "button" at bounding box center [417, 88] width 13 height 13
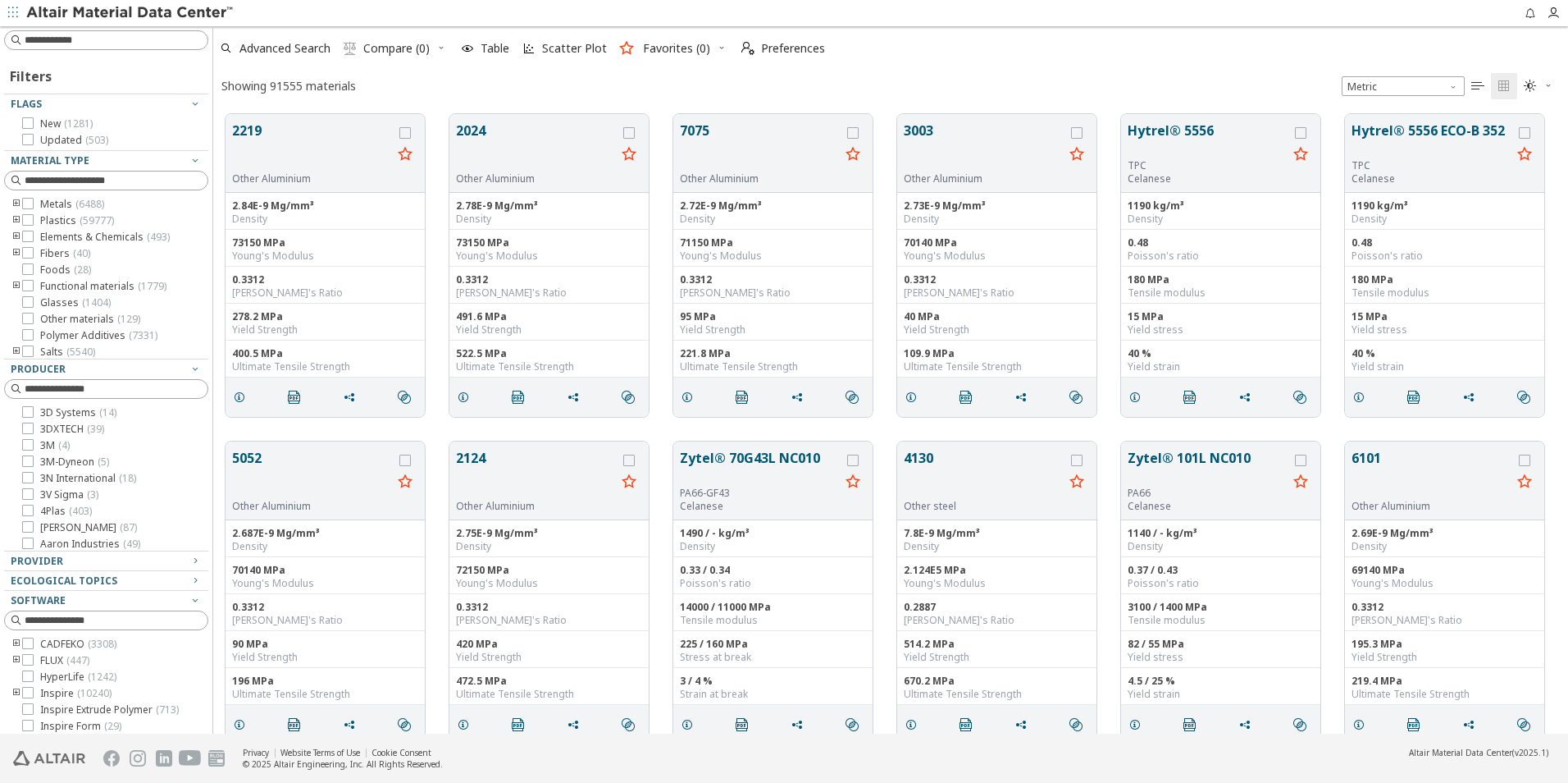
scroll to position [13, 13]
click at [130, 37] on input at bounding box center [116, 40] width 183 height 16
type input "****"
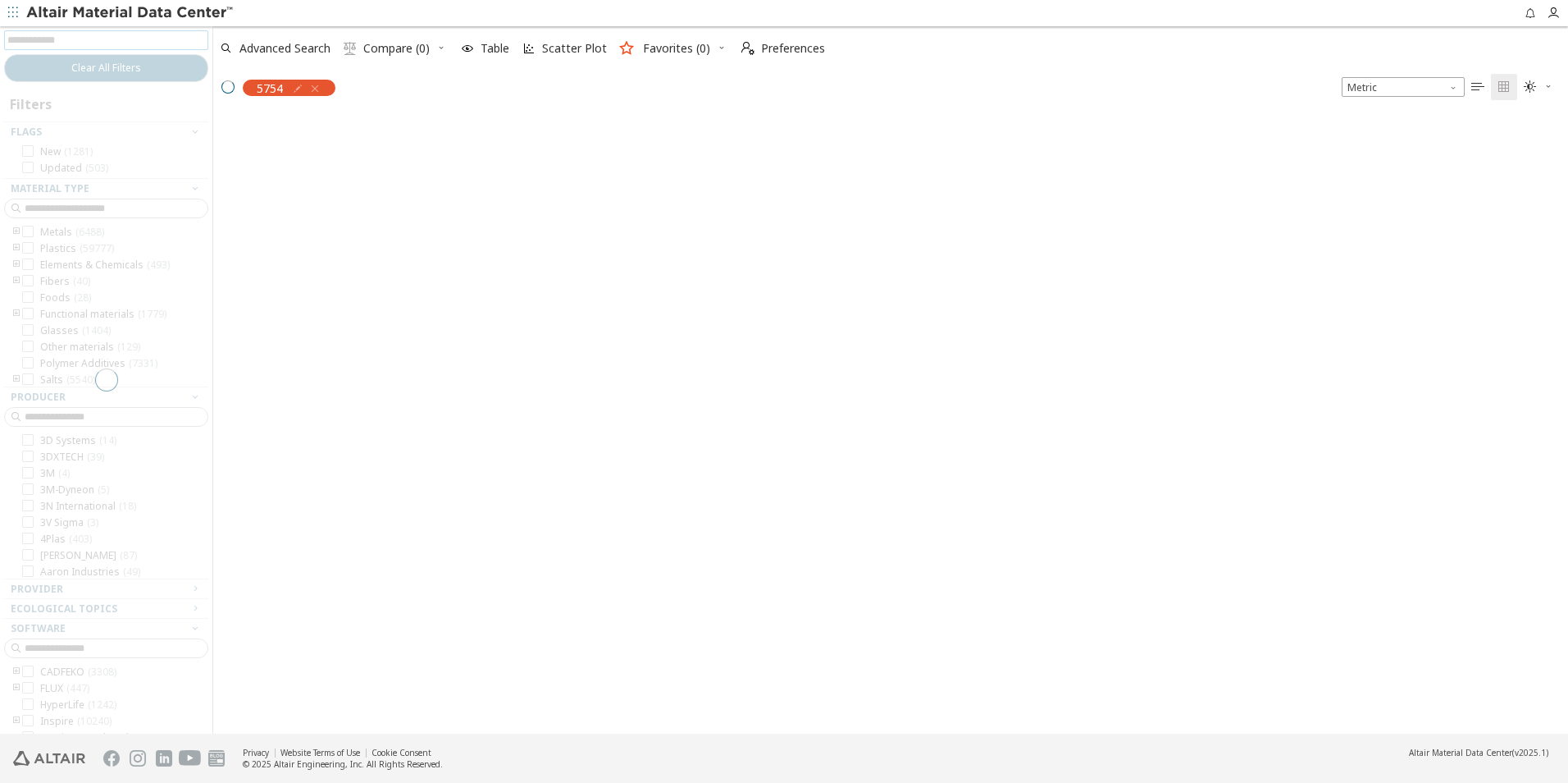
scroll to position [617, 1343]
